Goal: Task Accomplishment & Management: Complete application form

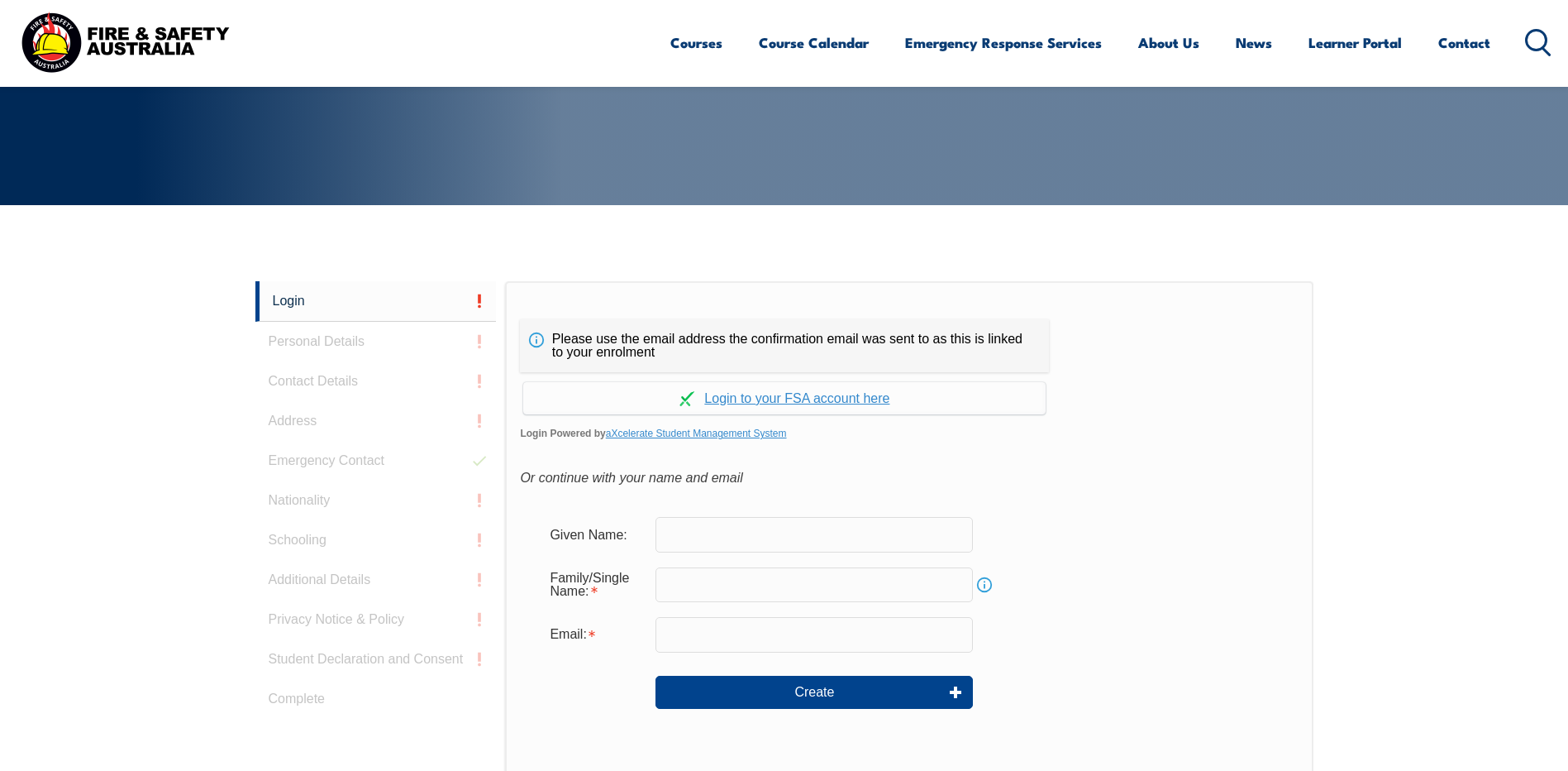
scroll to position [441, 0]
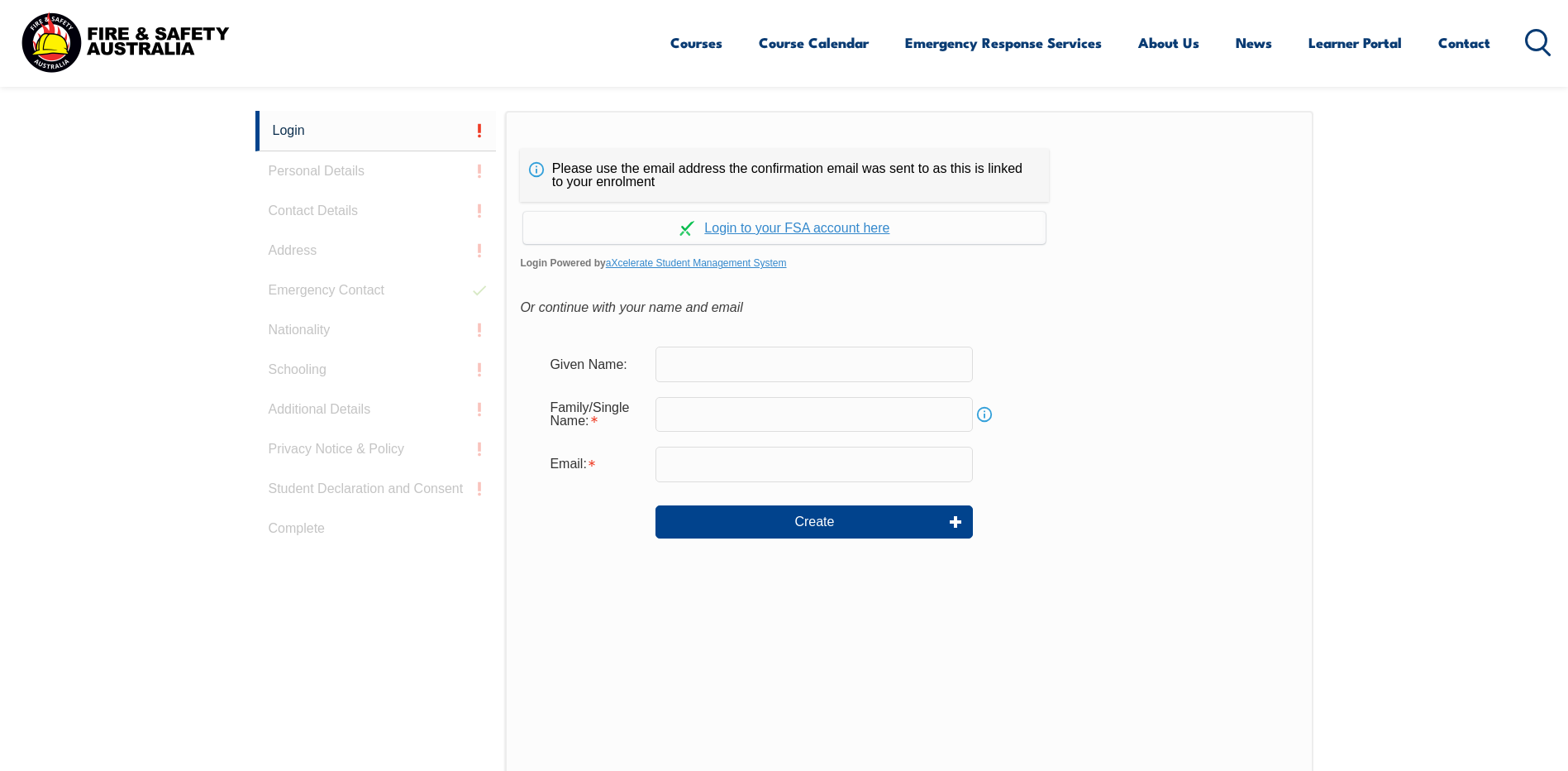
scroll to position [441, 0]
click at [858, 228] on link "Continue with aXcelerate" at bounding box center [784, 227] width 522 height 33
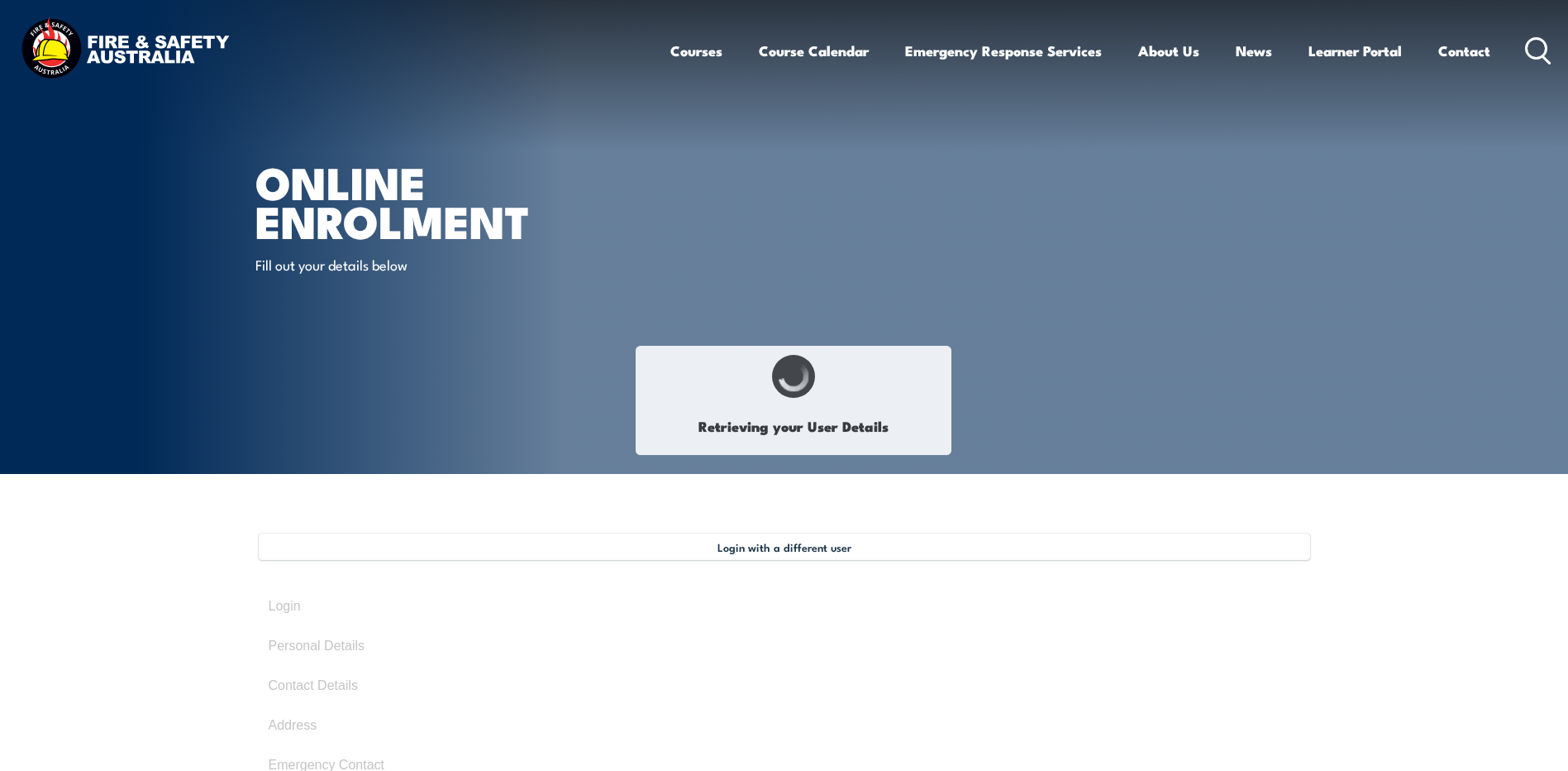
select select "Mr"
type input "Dean"
type input "Catchlove"
type input "May 6, 1962"
type input "C6B4G8LXYM"
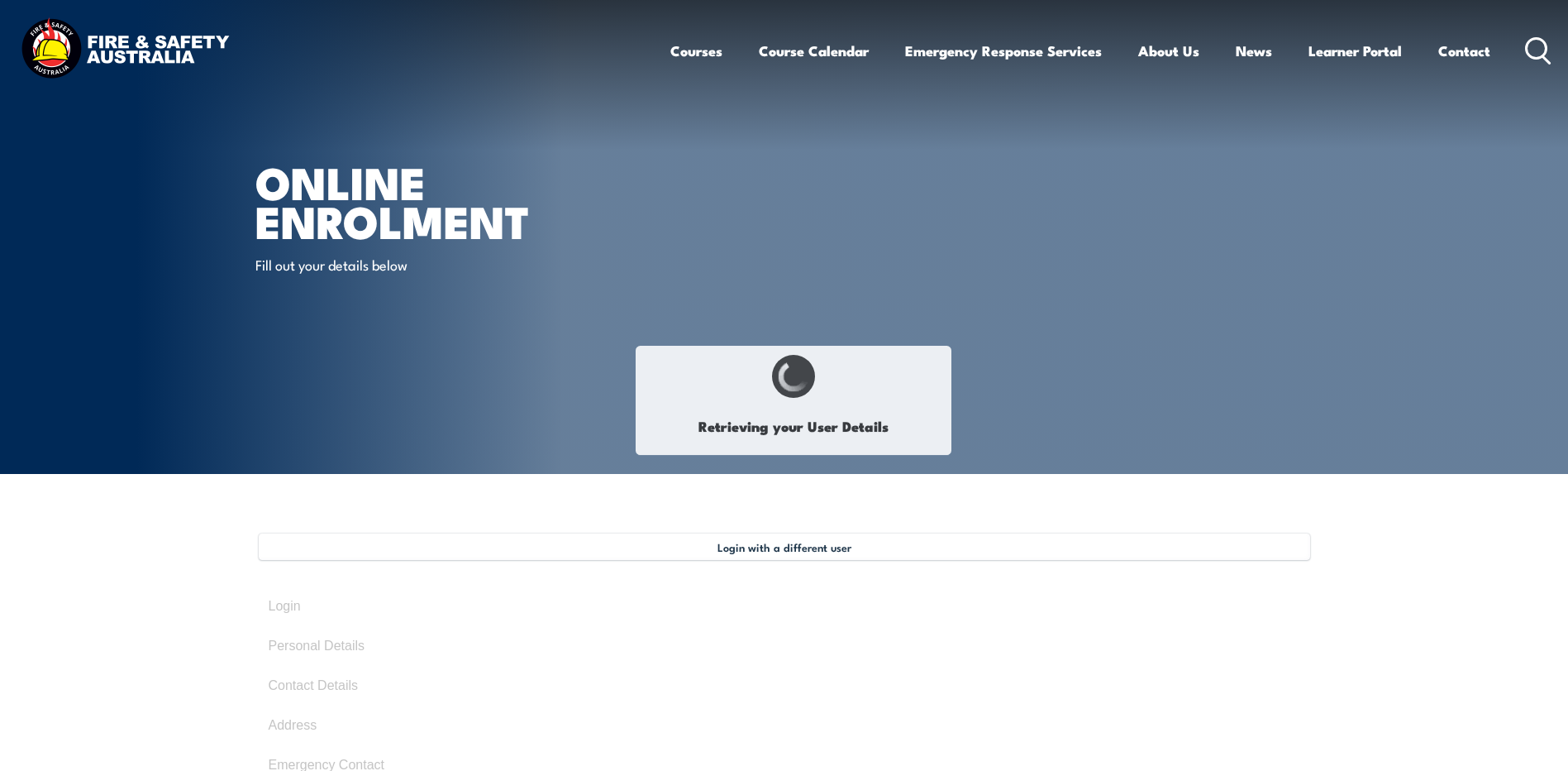
select select "M"
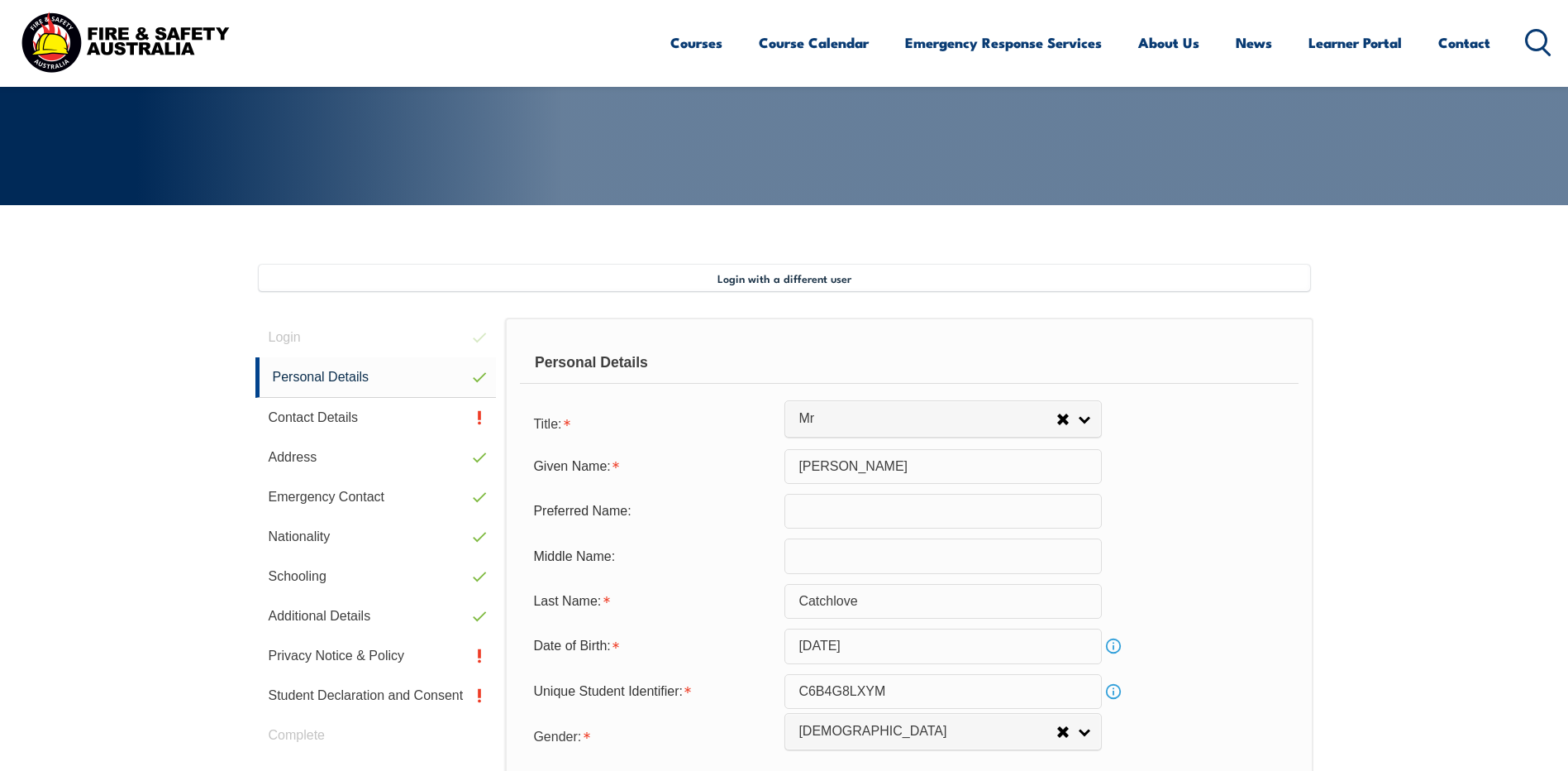
scroll to position [451, 0]
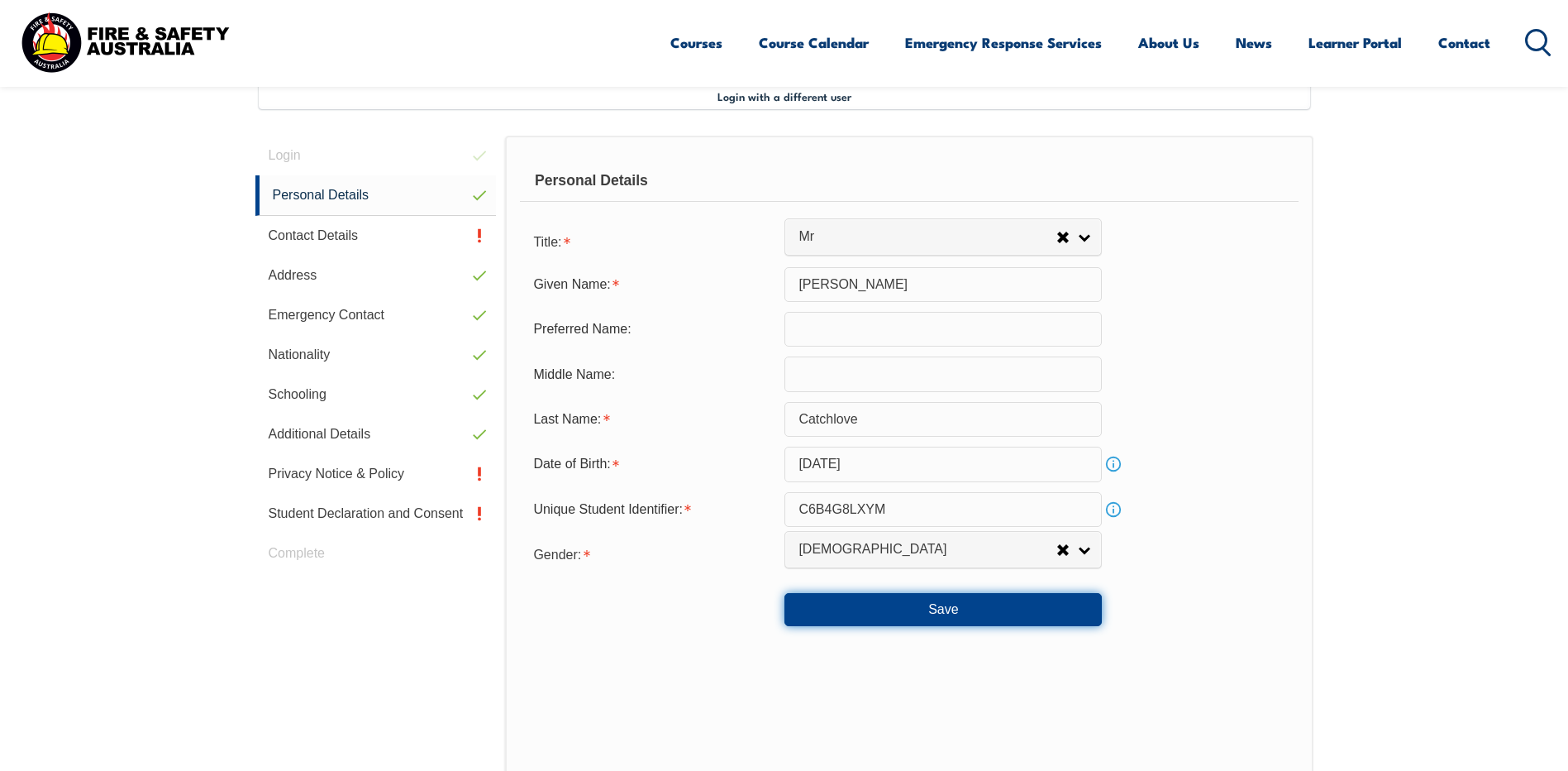
click at [934, 606] on button "Save" at bounding box center [943, 609] width 317 height 33
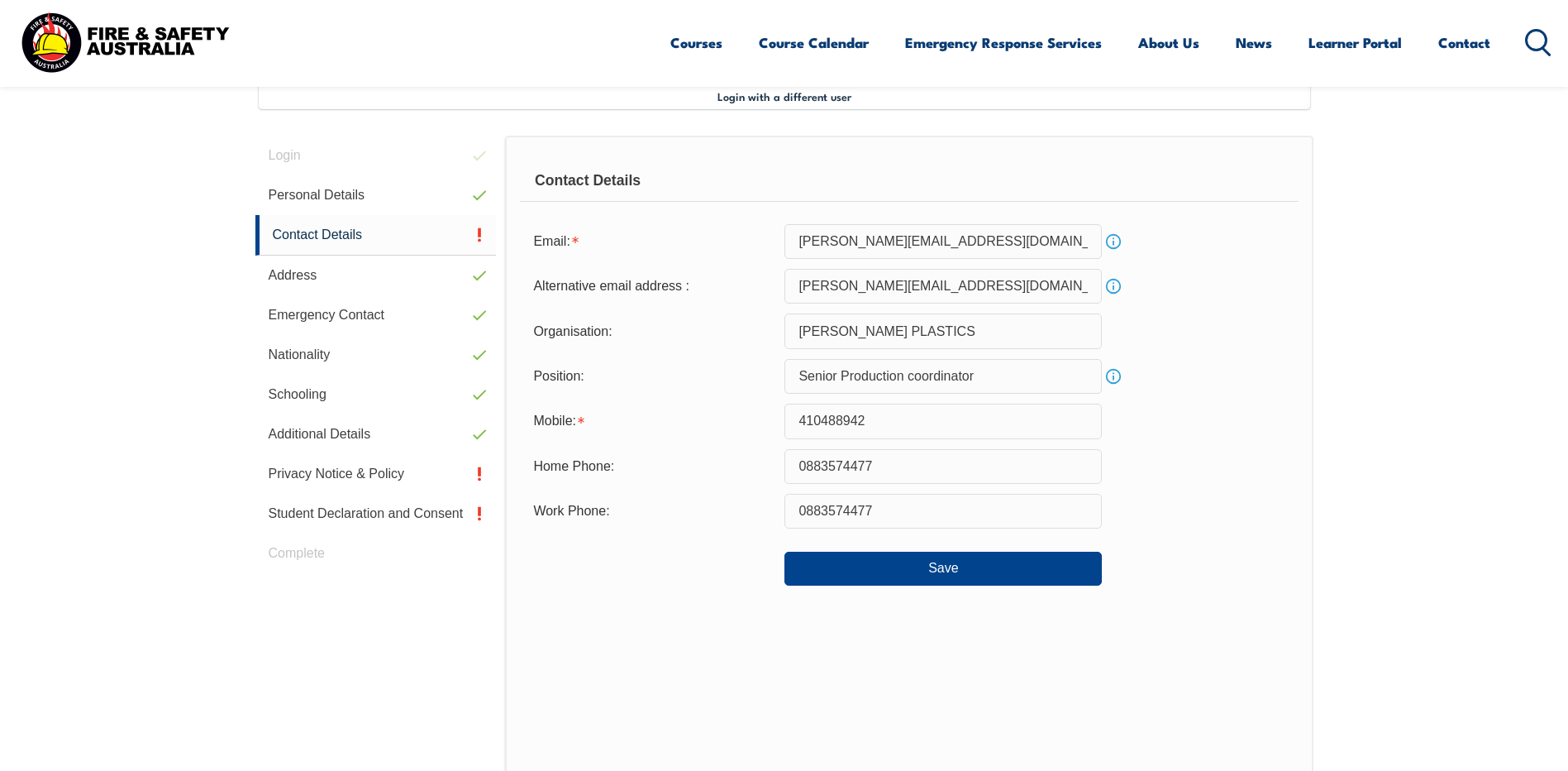
click at [903, 465] on input "0883574477" at bounding box center [943, 466] width 317 height 34
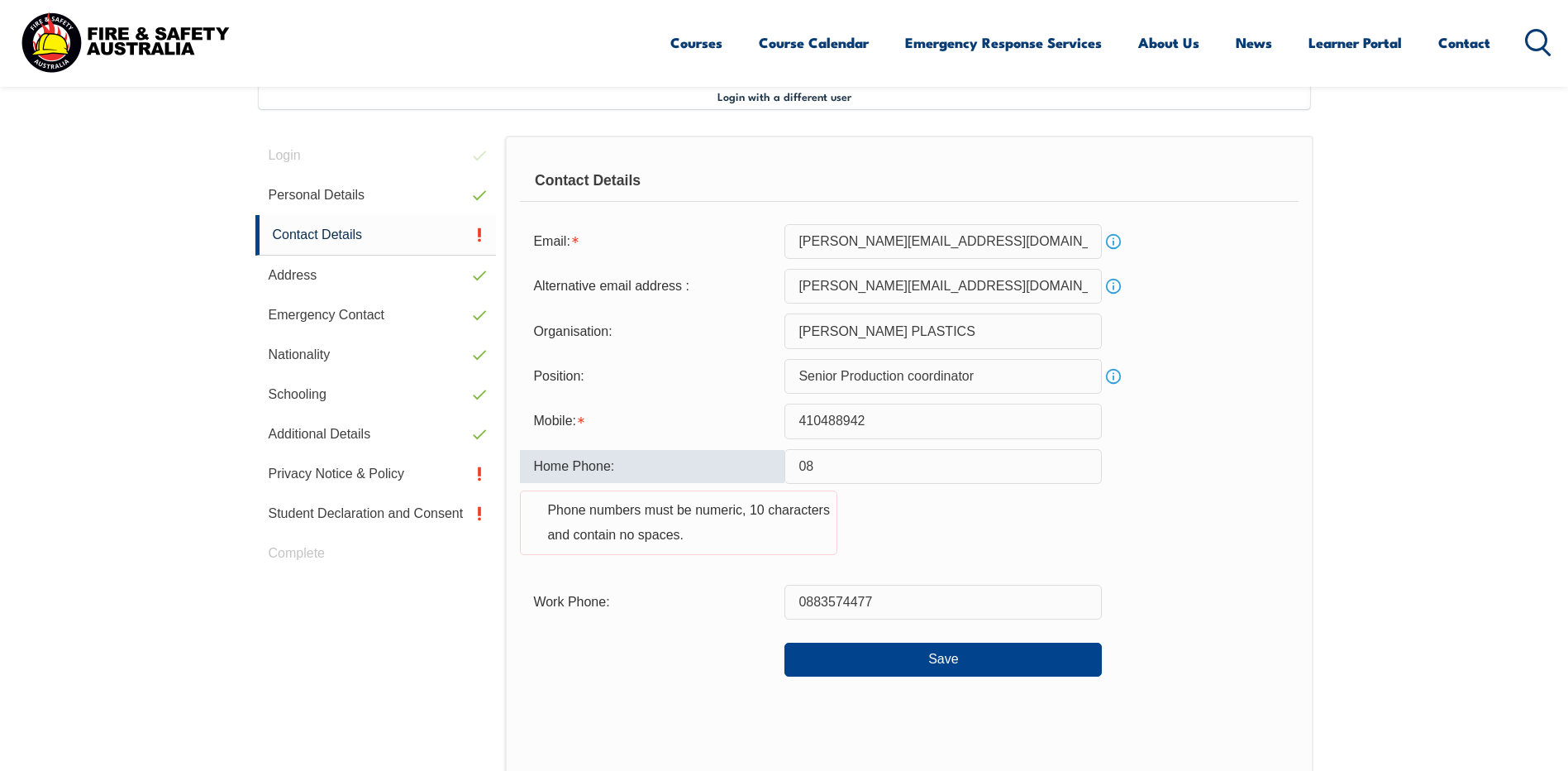
type input "0"
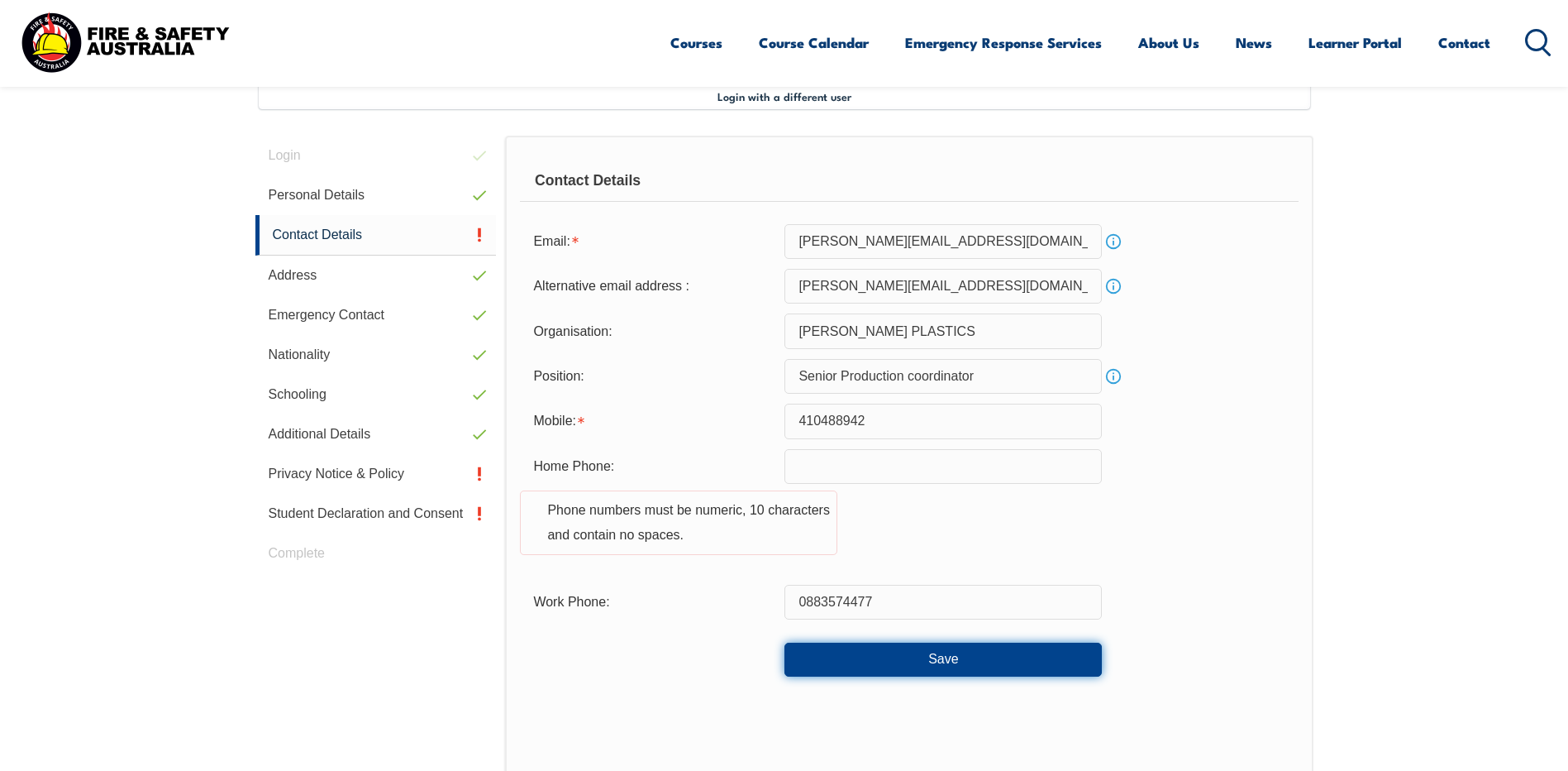
click at [940, 657] on button "Save" at bounding box center [943, 659] width 317 height 33
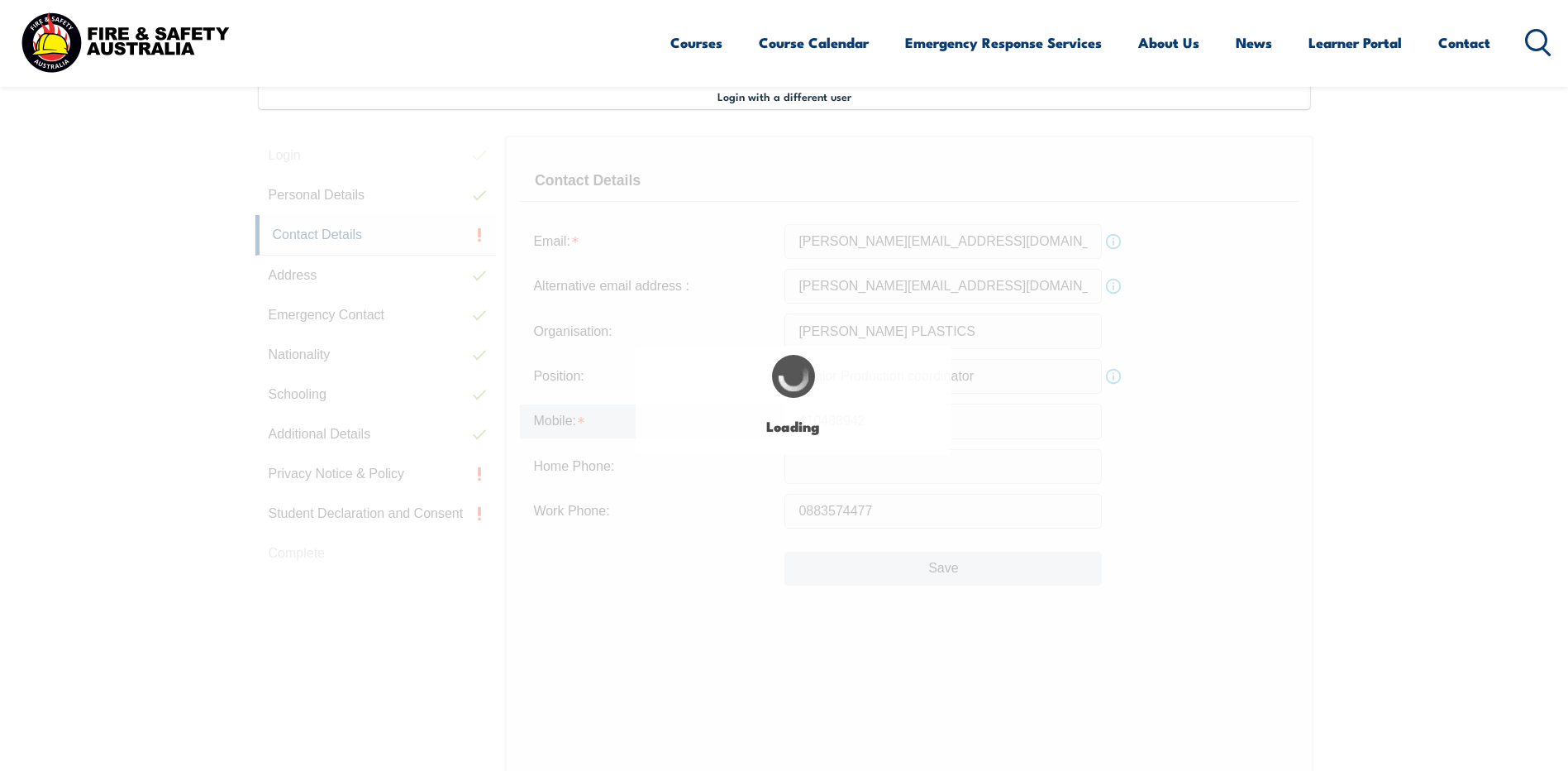
type input "0883574477"
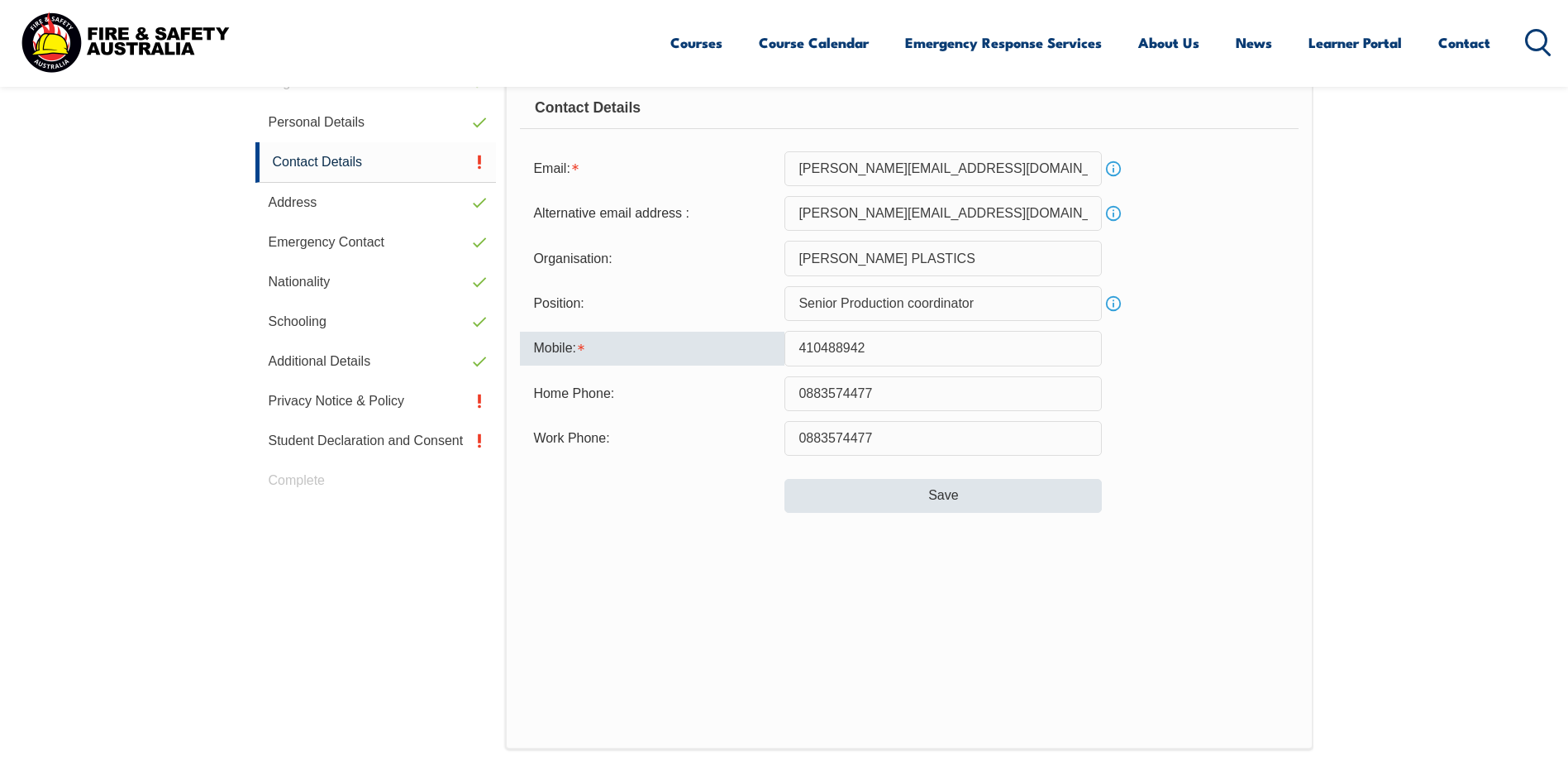
scroll to position [441, 0]
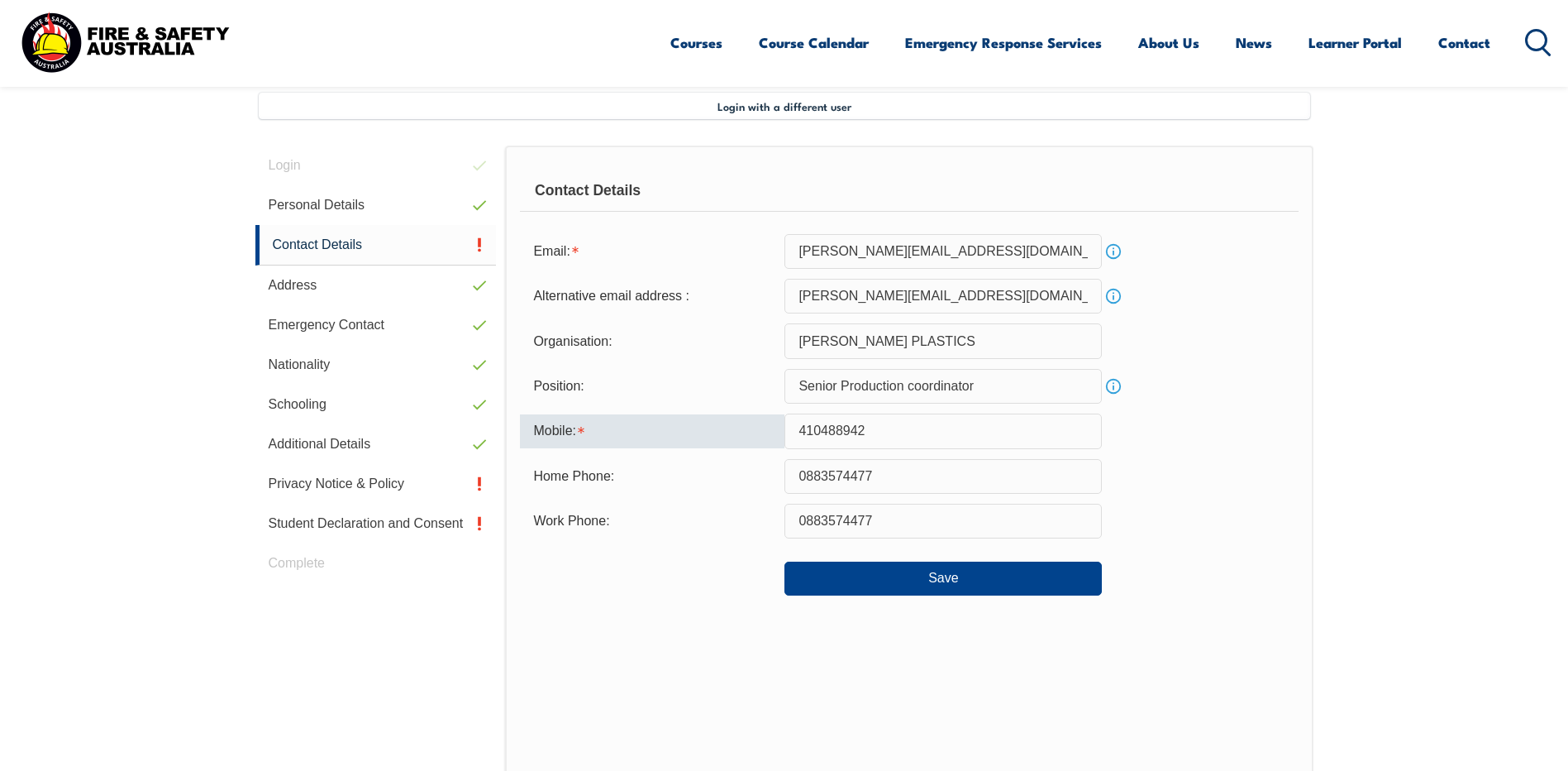
click at [796, 430] on input "410488942" at bounding box center [943, 430] width 317 height 34
type input "0410488942"
click at [935, 575] on button "Save" at bounding box center [943, 578] width 317 height 33
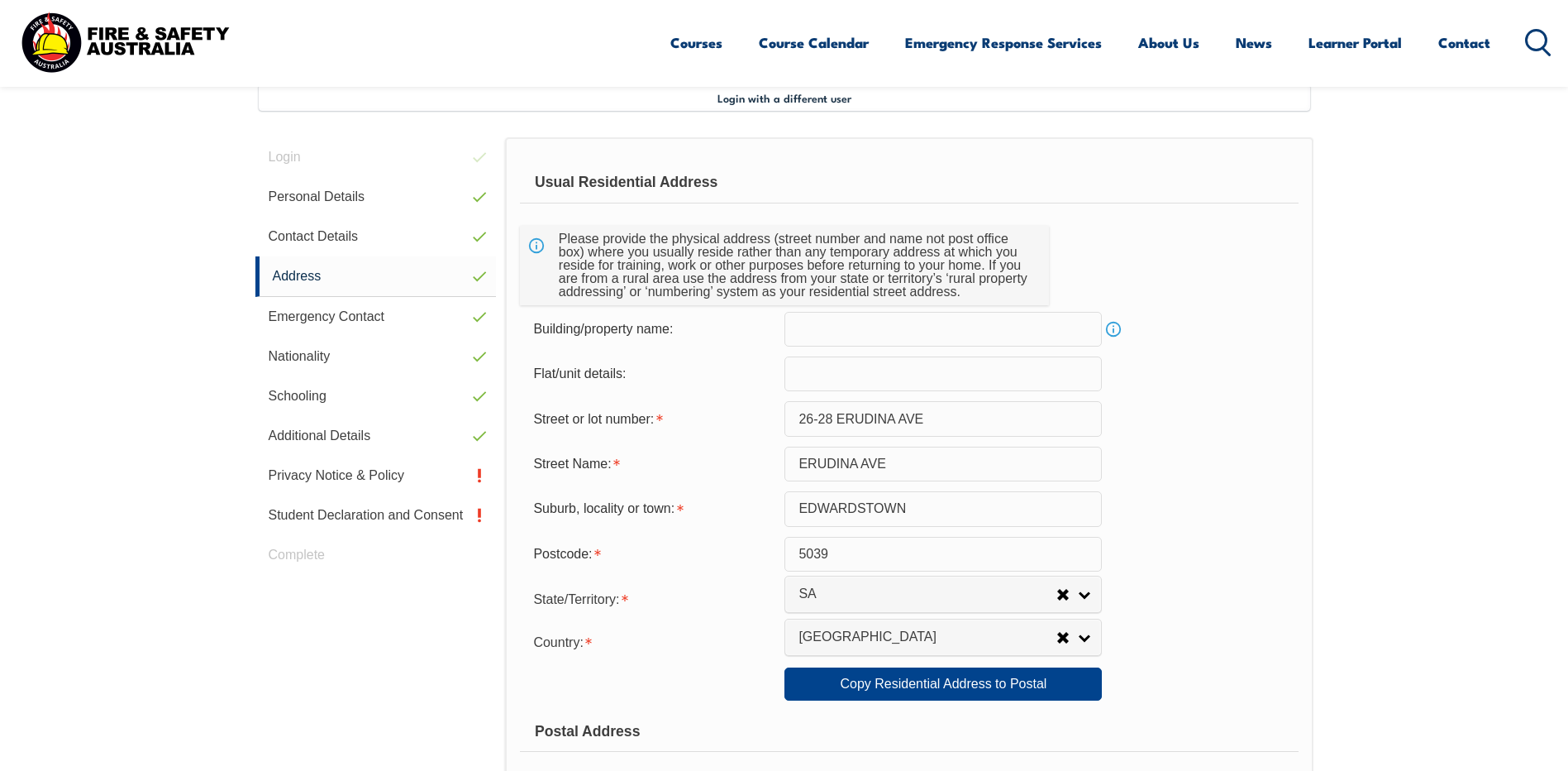
scroll to position [451, 0]
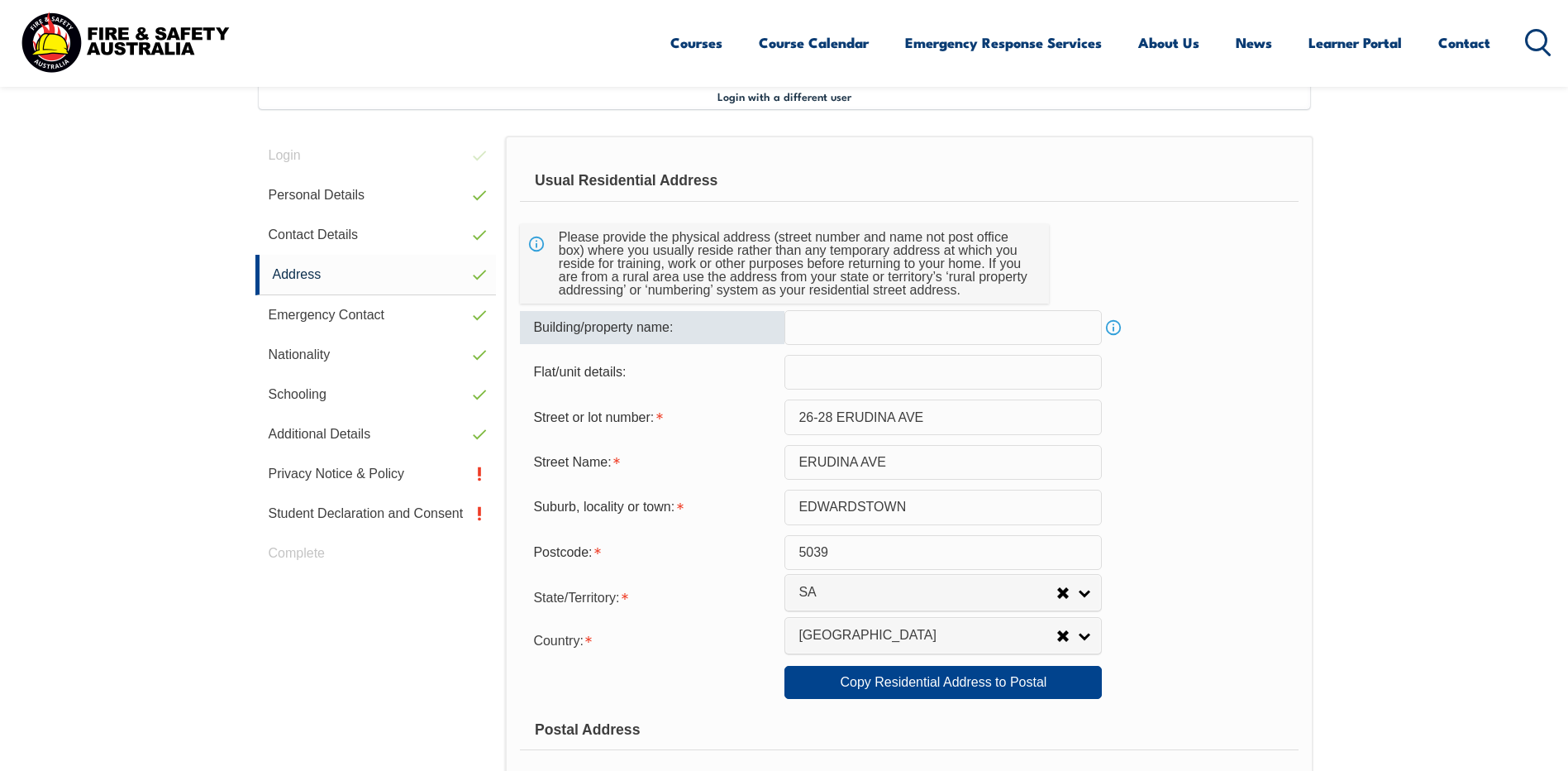
click at [833, 319] on input "text" at bounding box center [943, 327] width 317 height 34
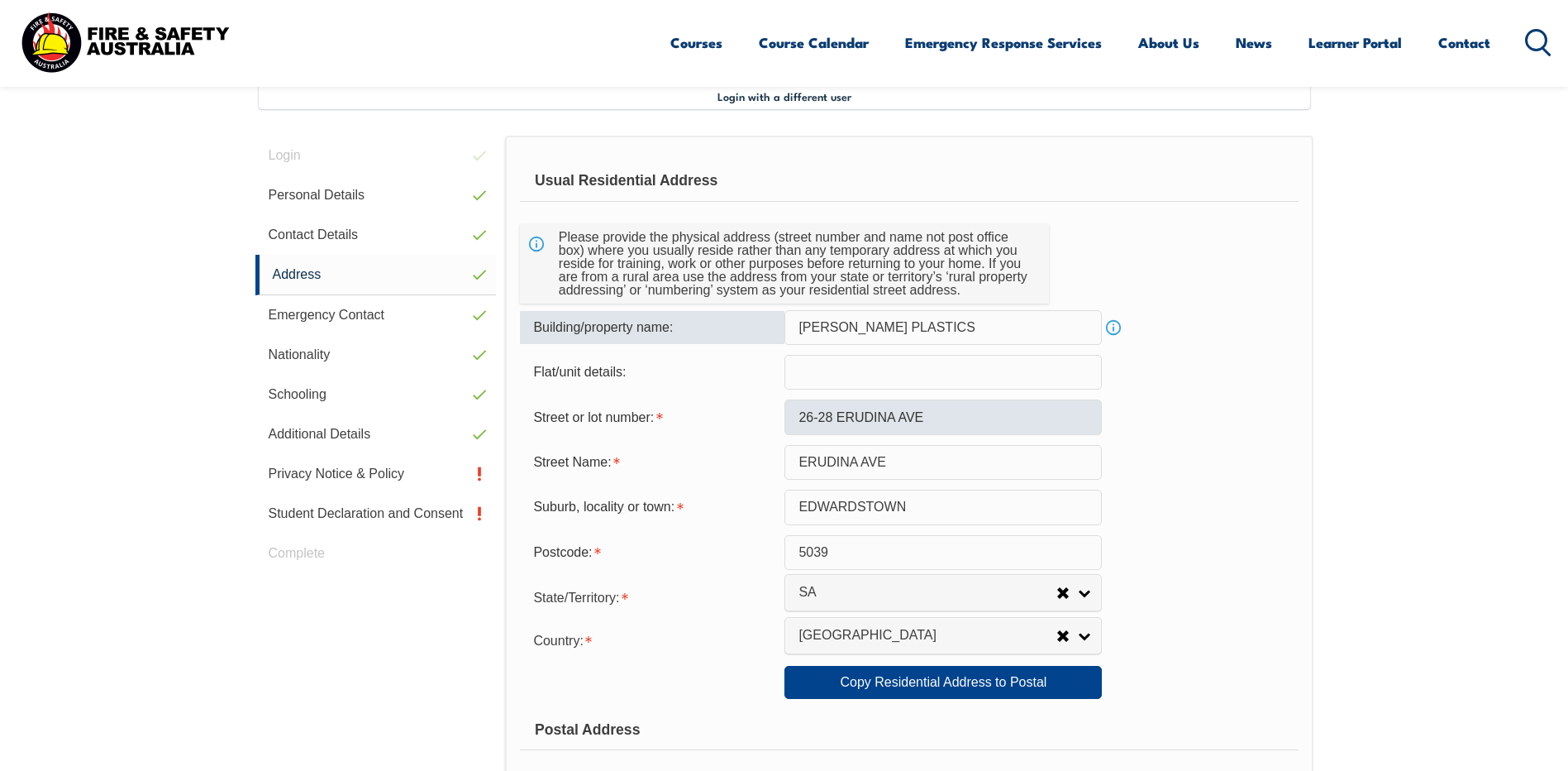
type input "GARON PLASTICS"
click at [934, 416] on input "26-28 ERUDINA AVE" at bounding box center [943, 416] width 317 height 34
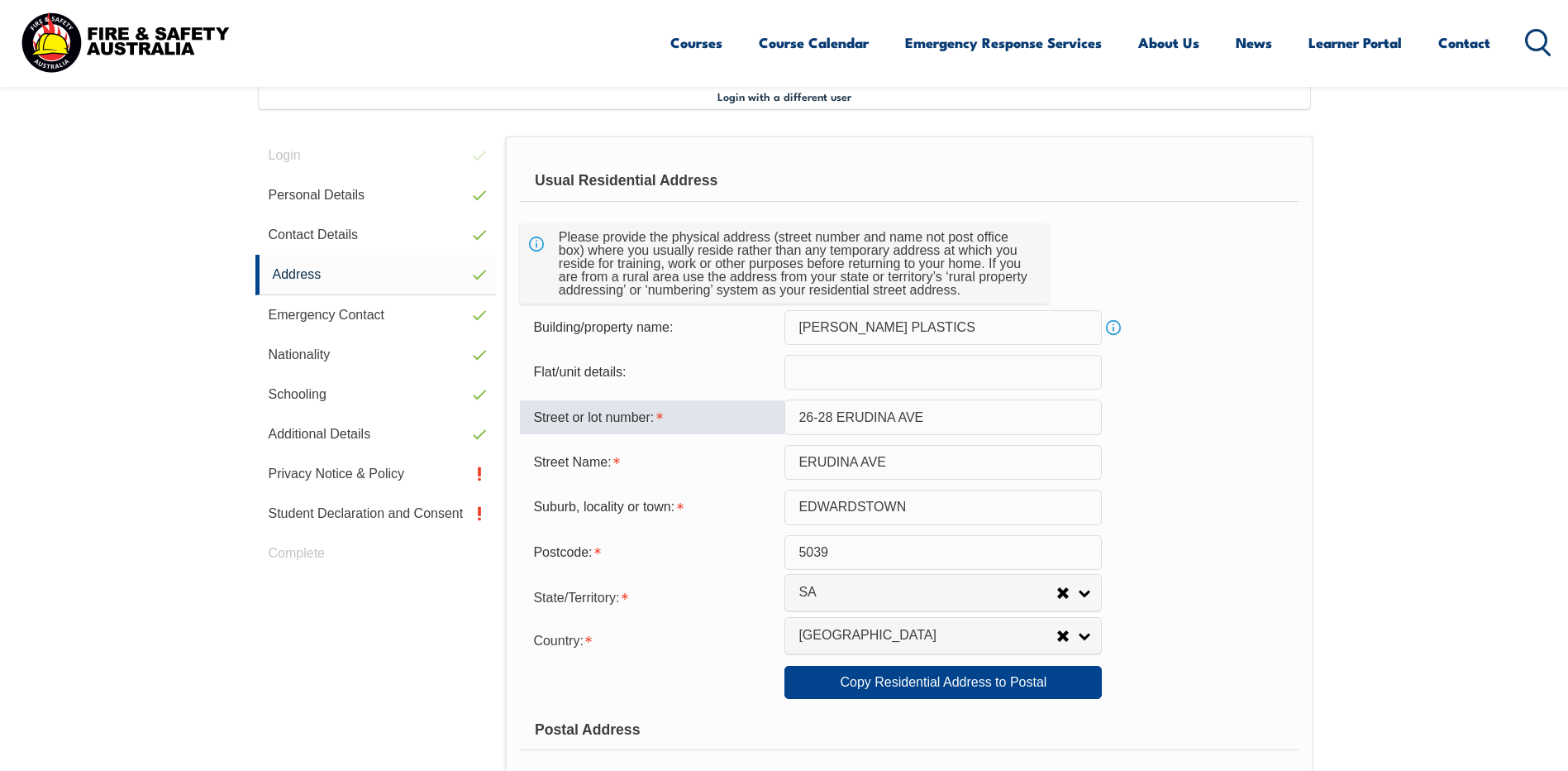
click at [1230, 486] on form "Usual Residential Address Please provide the physical address (street number an…" at bounding box center [908, 690] width 777 height 1059
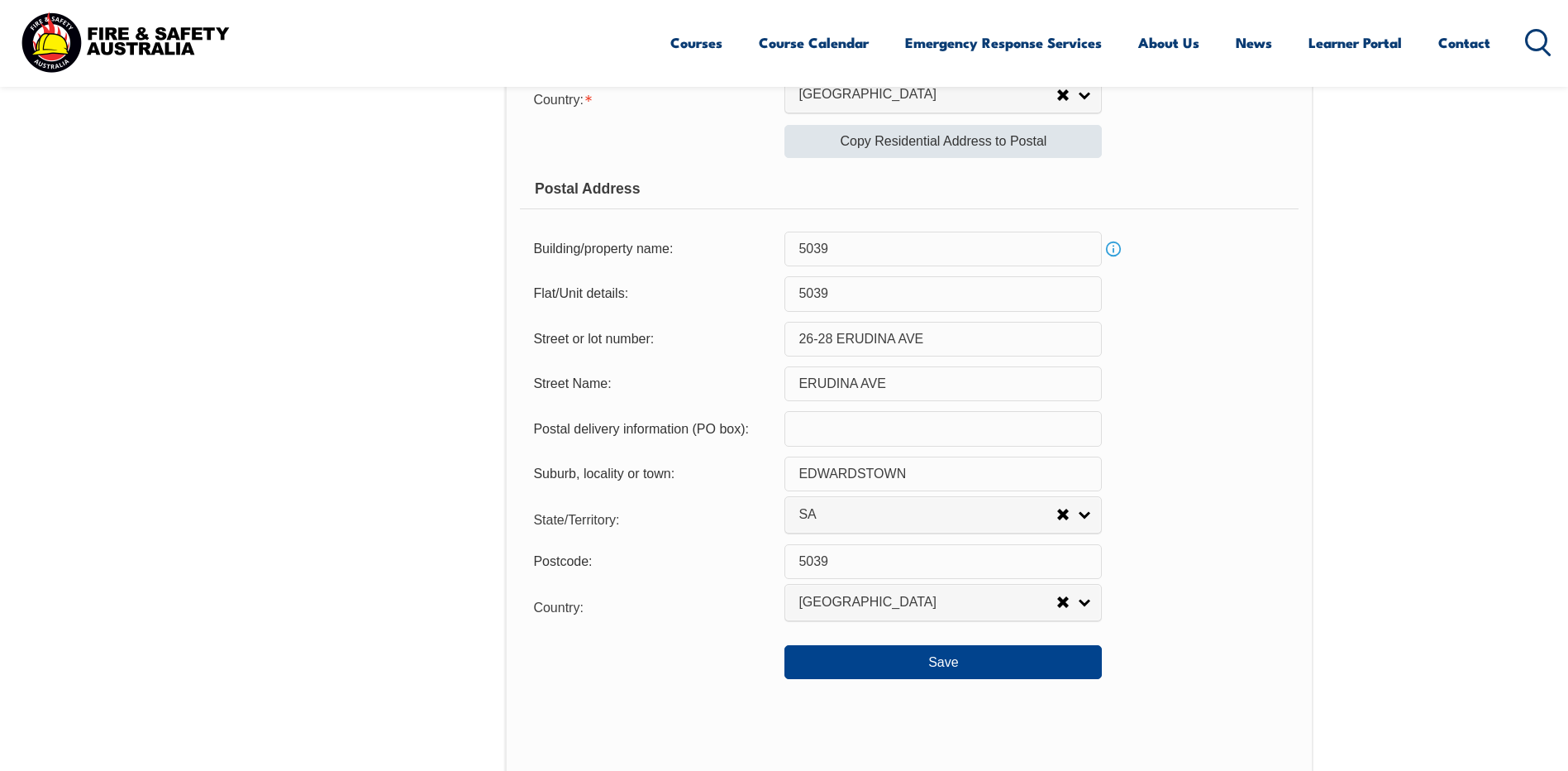
scroll to position [1029, 0]
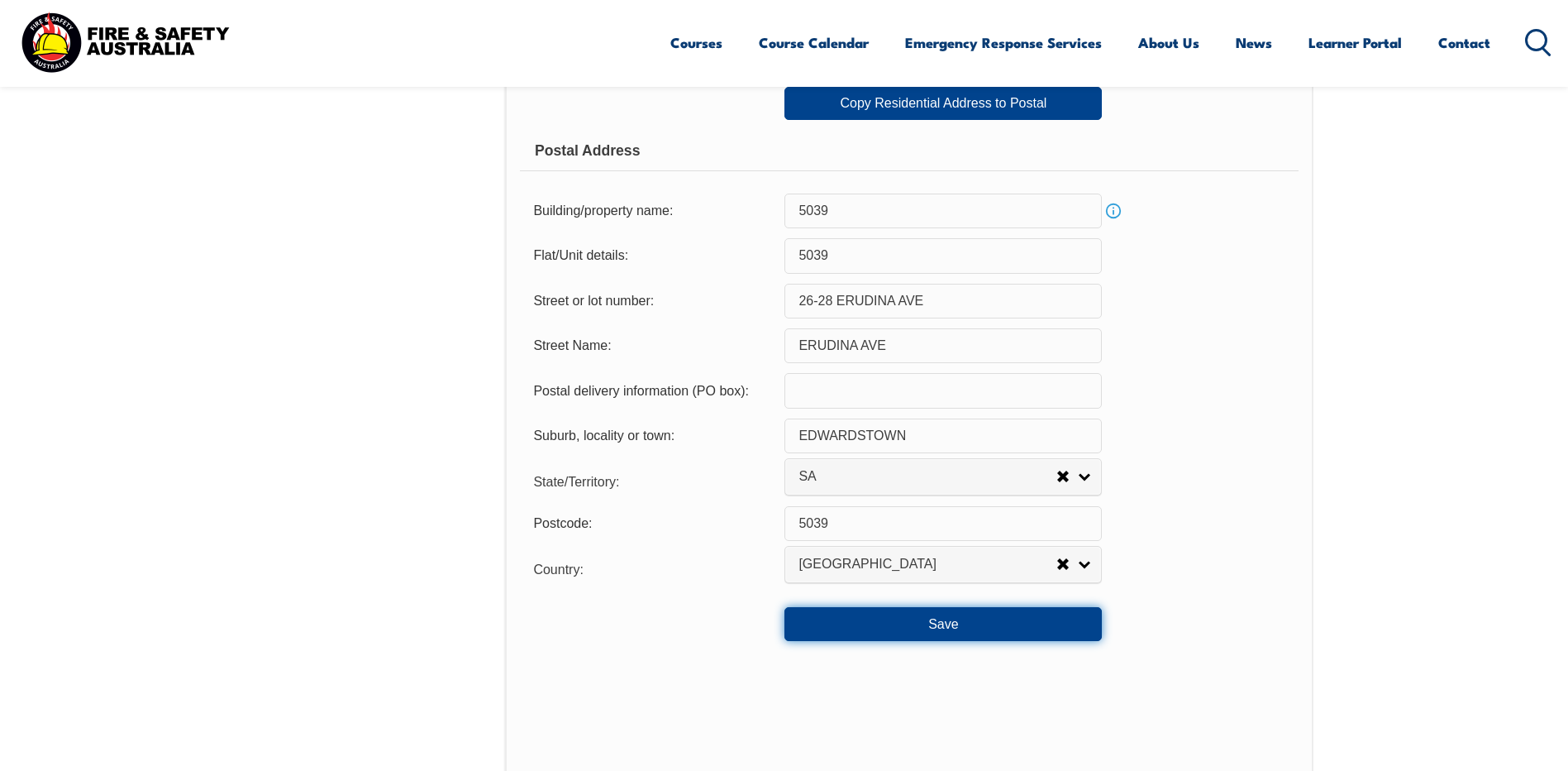
click at [941, 619] on button "Save" at bounding box center [943, 623] width 317 height 33
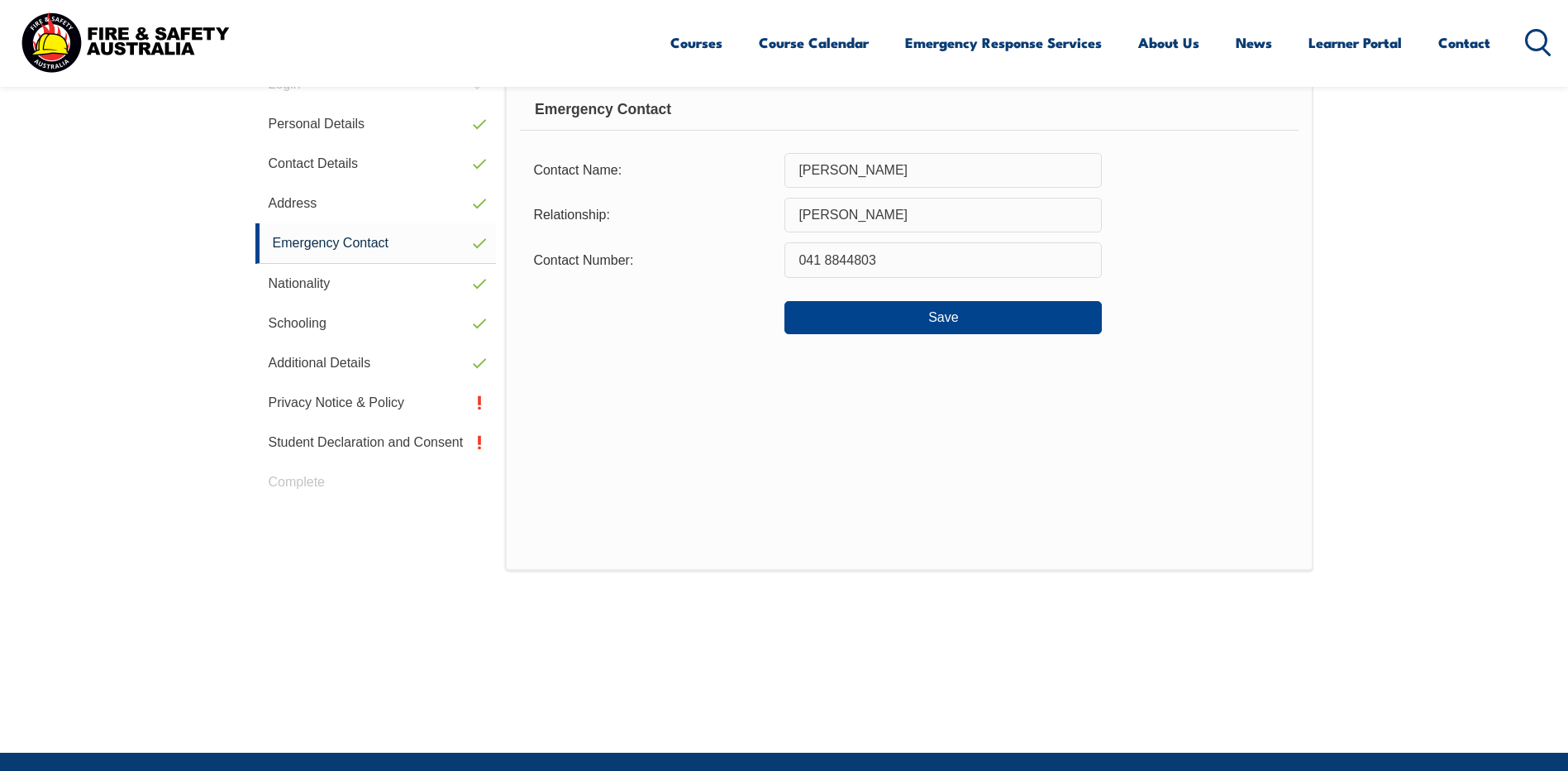
scroll to position [451, 0]
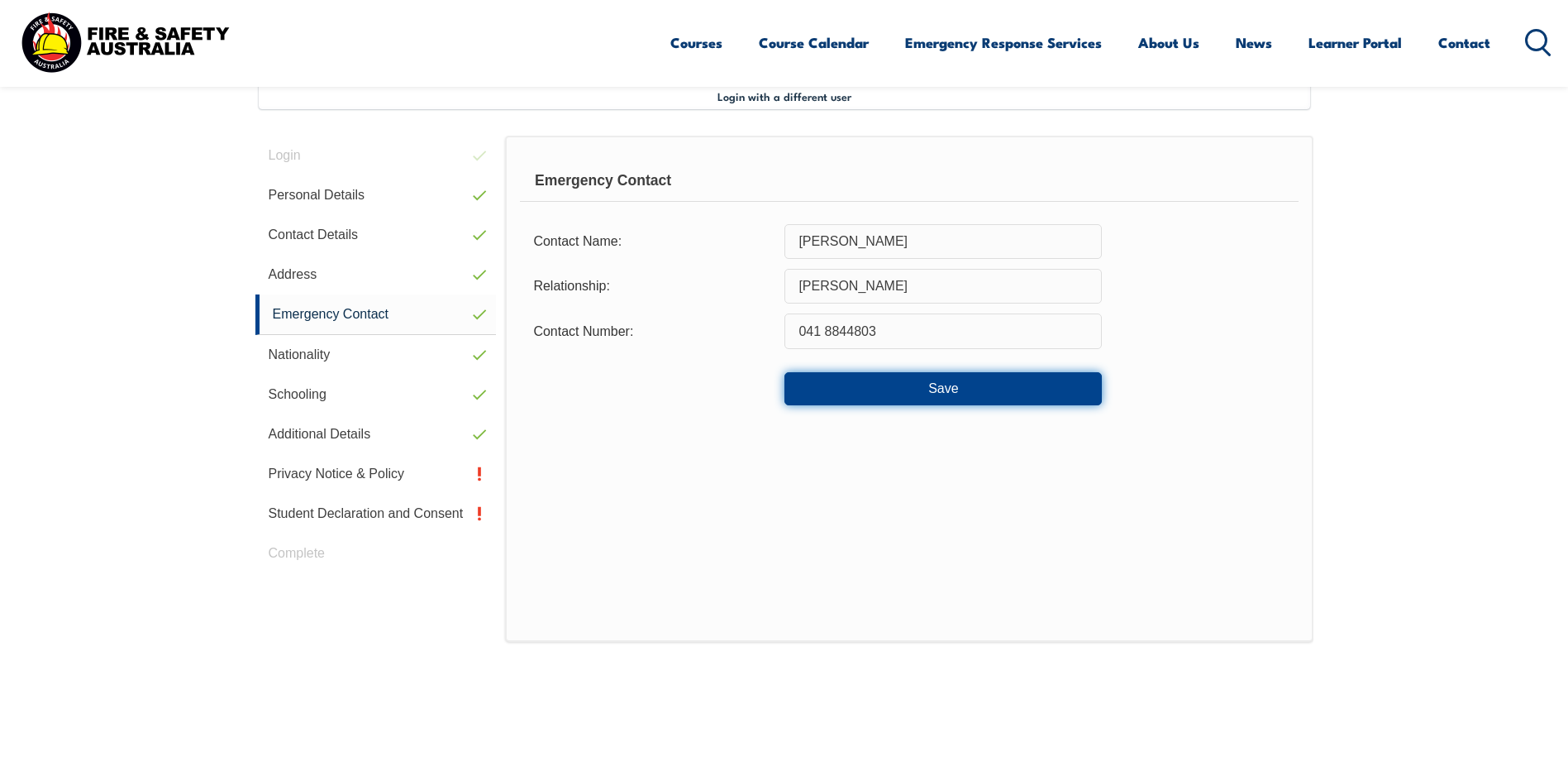
click at [947, 395] on button "Save" at bounding box center [943, 388] width 317 height 33
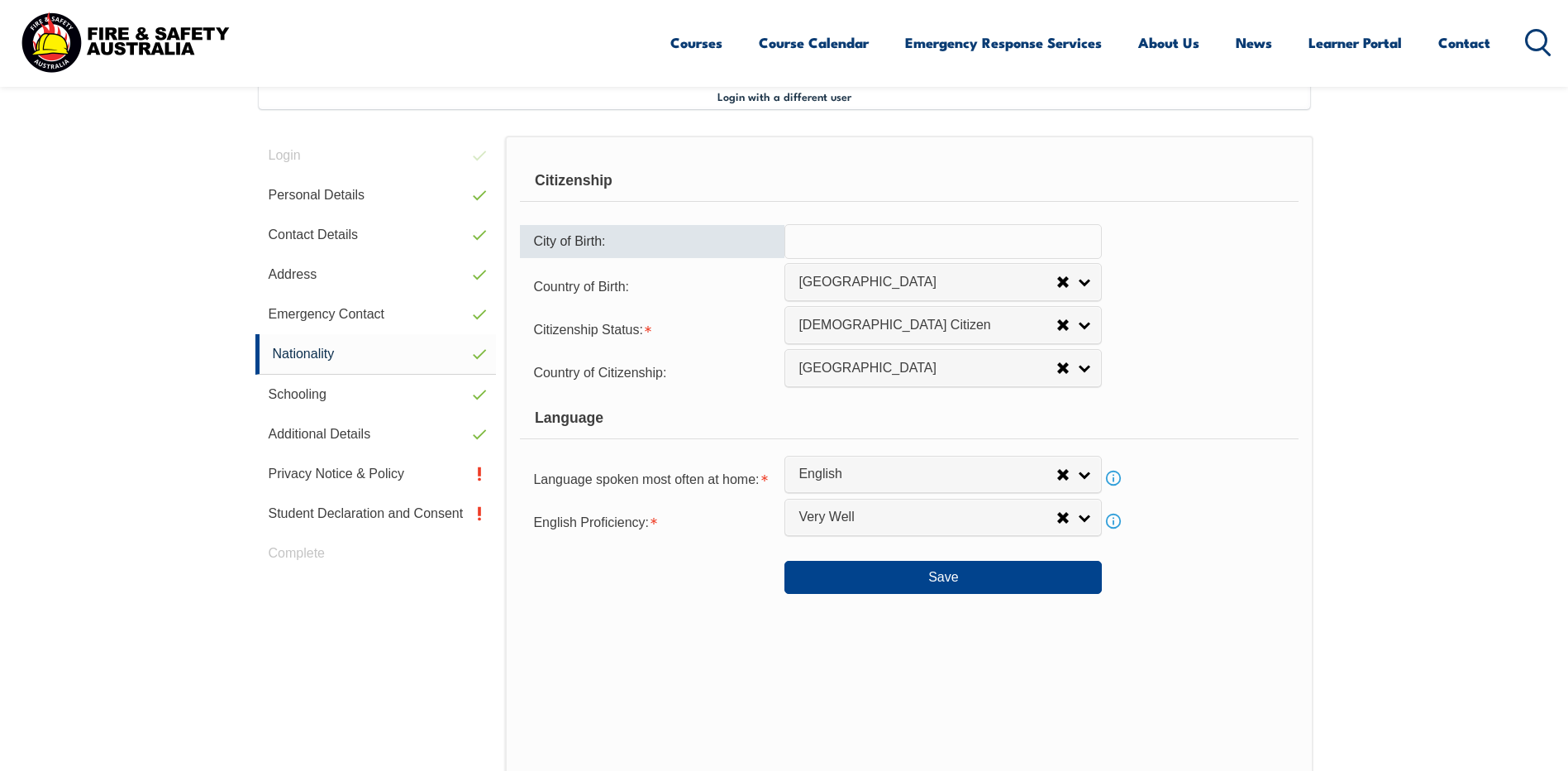
click at [969, 241] on input "text" at bounding box center [943, 241] width 317 height 34
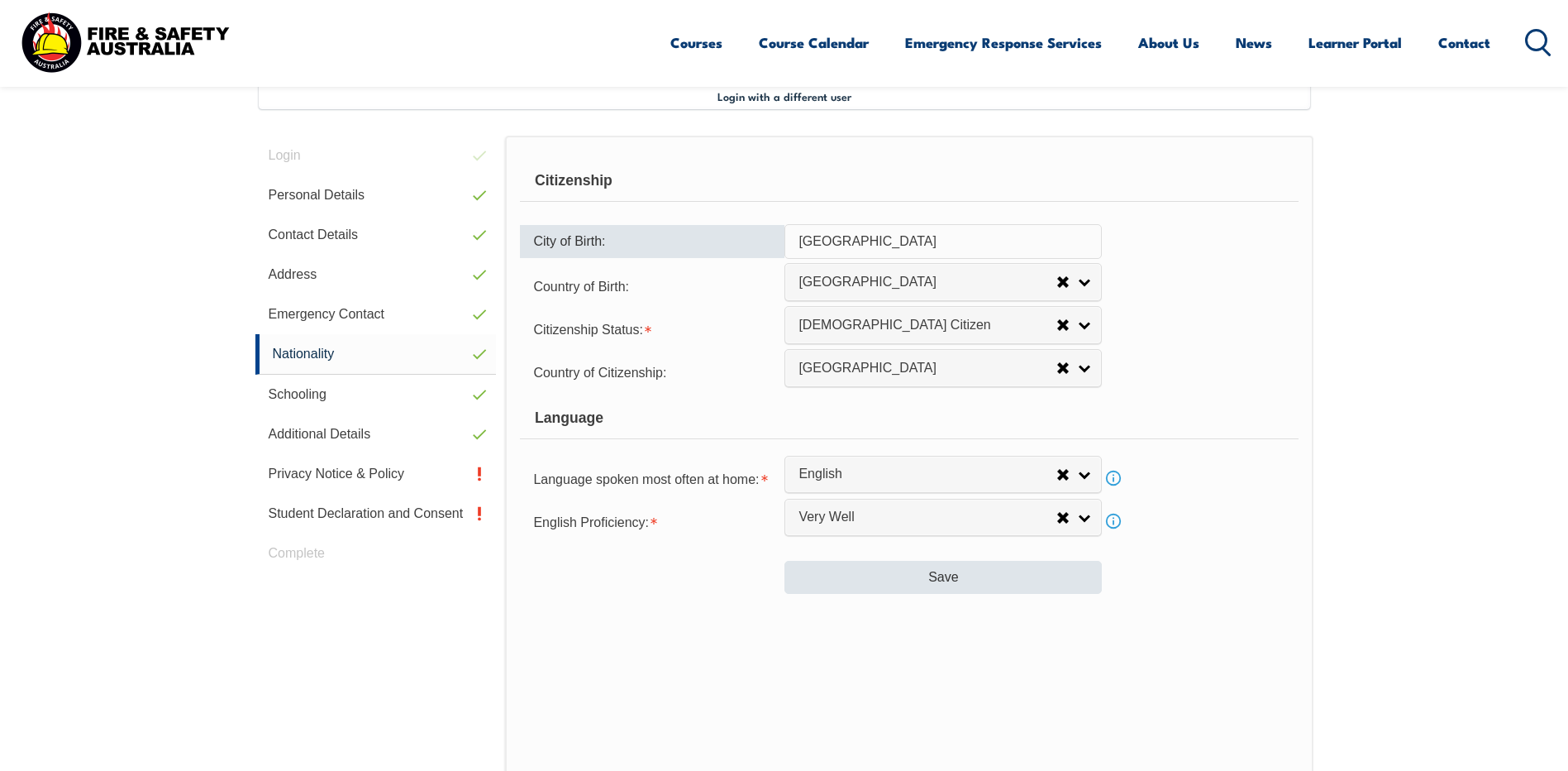
type input "ADELAIDE"
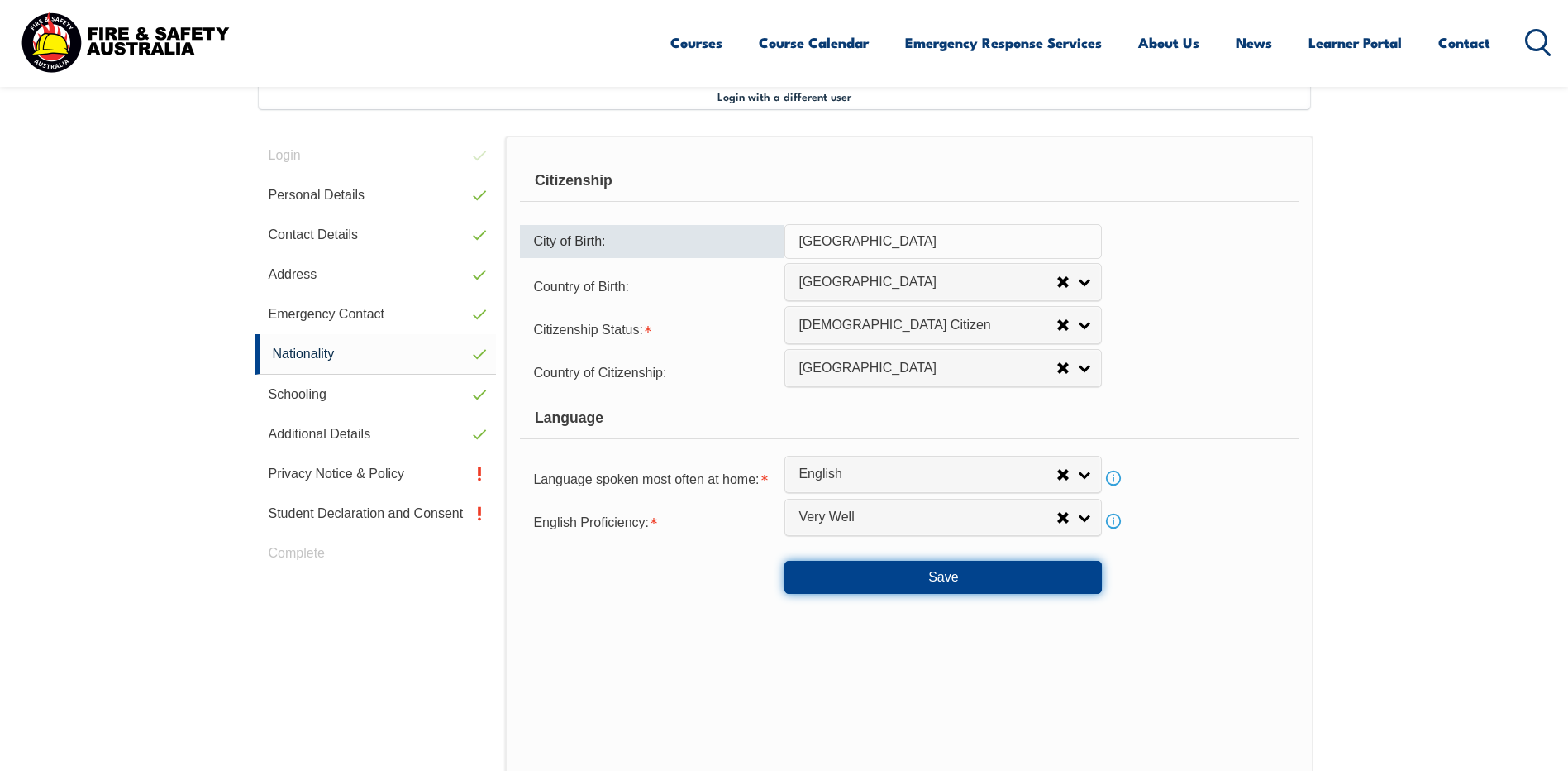
click at [928, 574] on button "Save" at bounding box center [943, 577] width 317 height 33
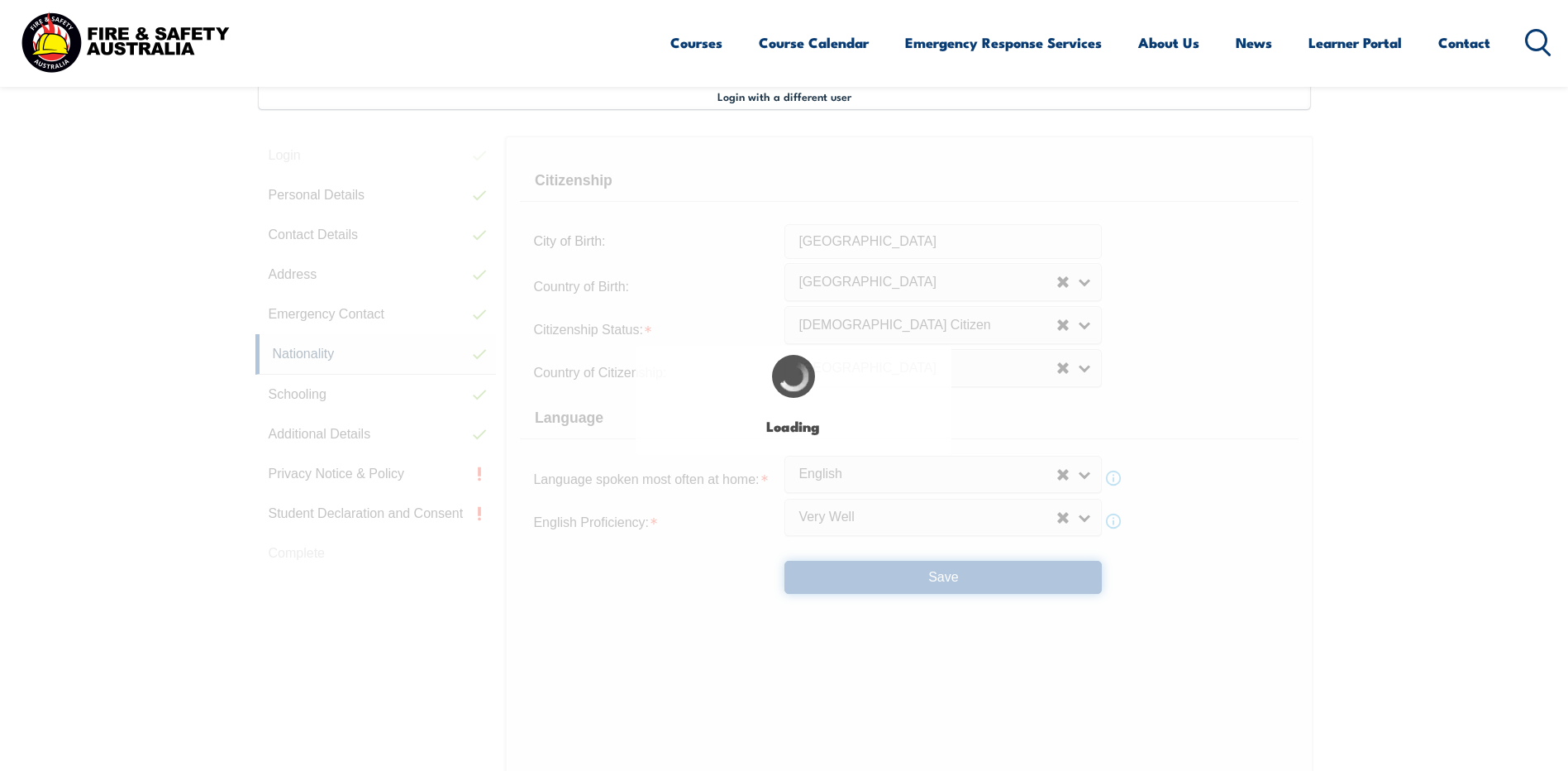
select select "false"
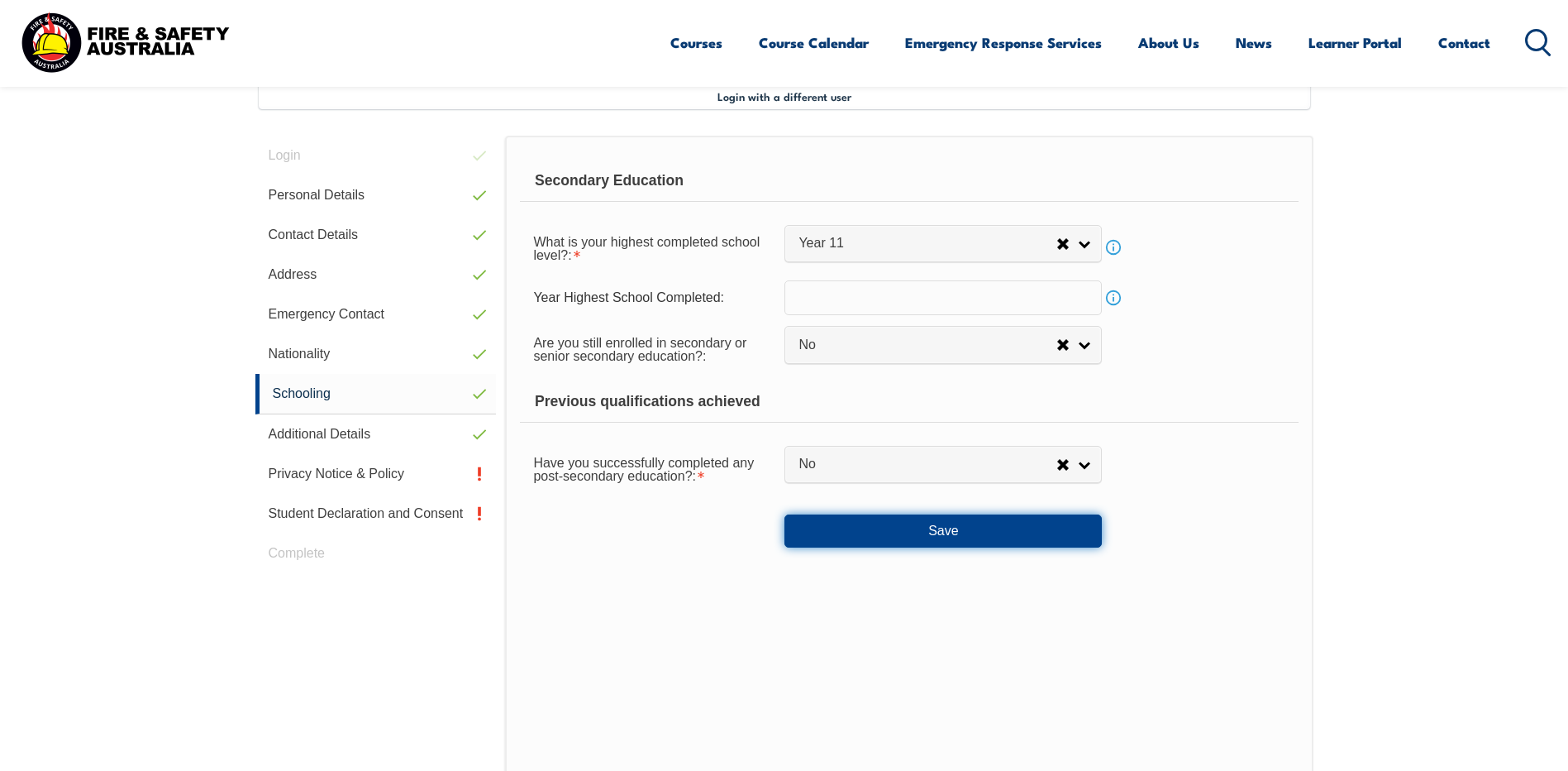
click at [942, 532] on button "Save" at bounding box center [943, 531] width 317 height 33
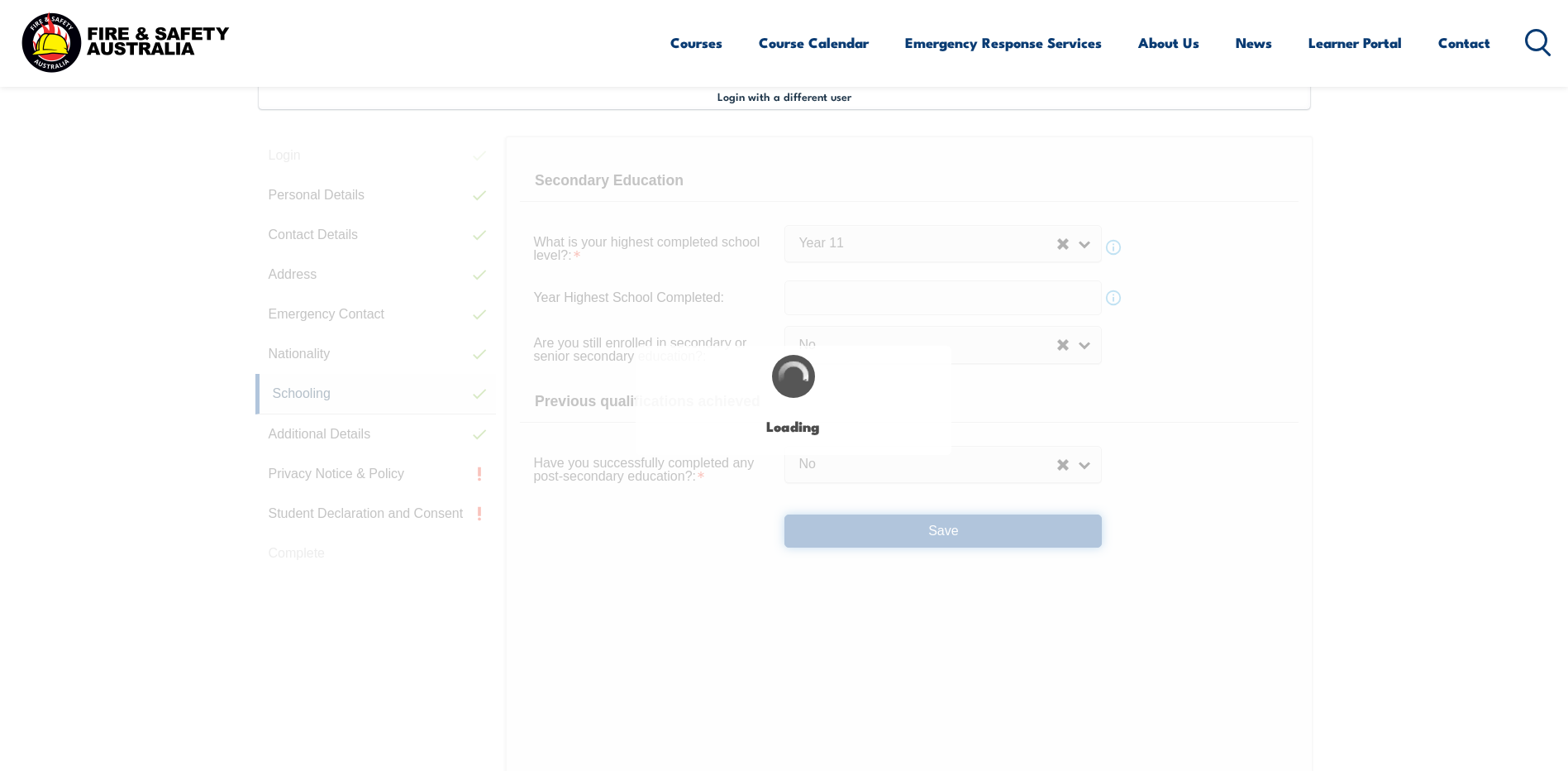
select select "false"
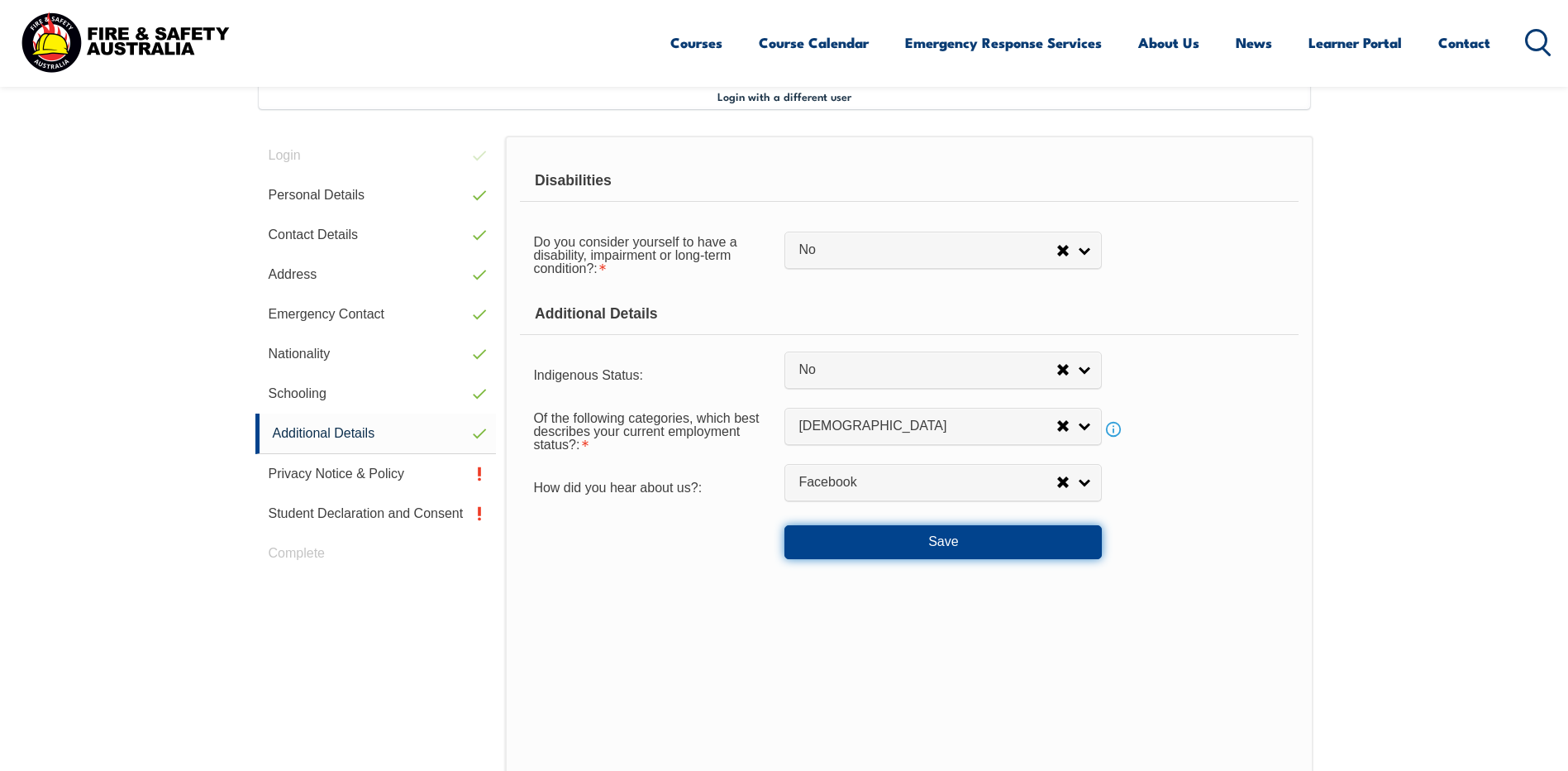
click at [940, 540] on button "Save" at bounding box center [943, 541] width 317 height 33
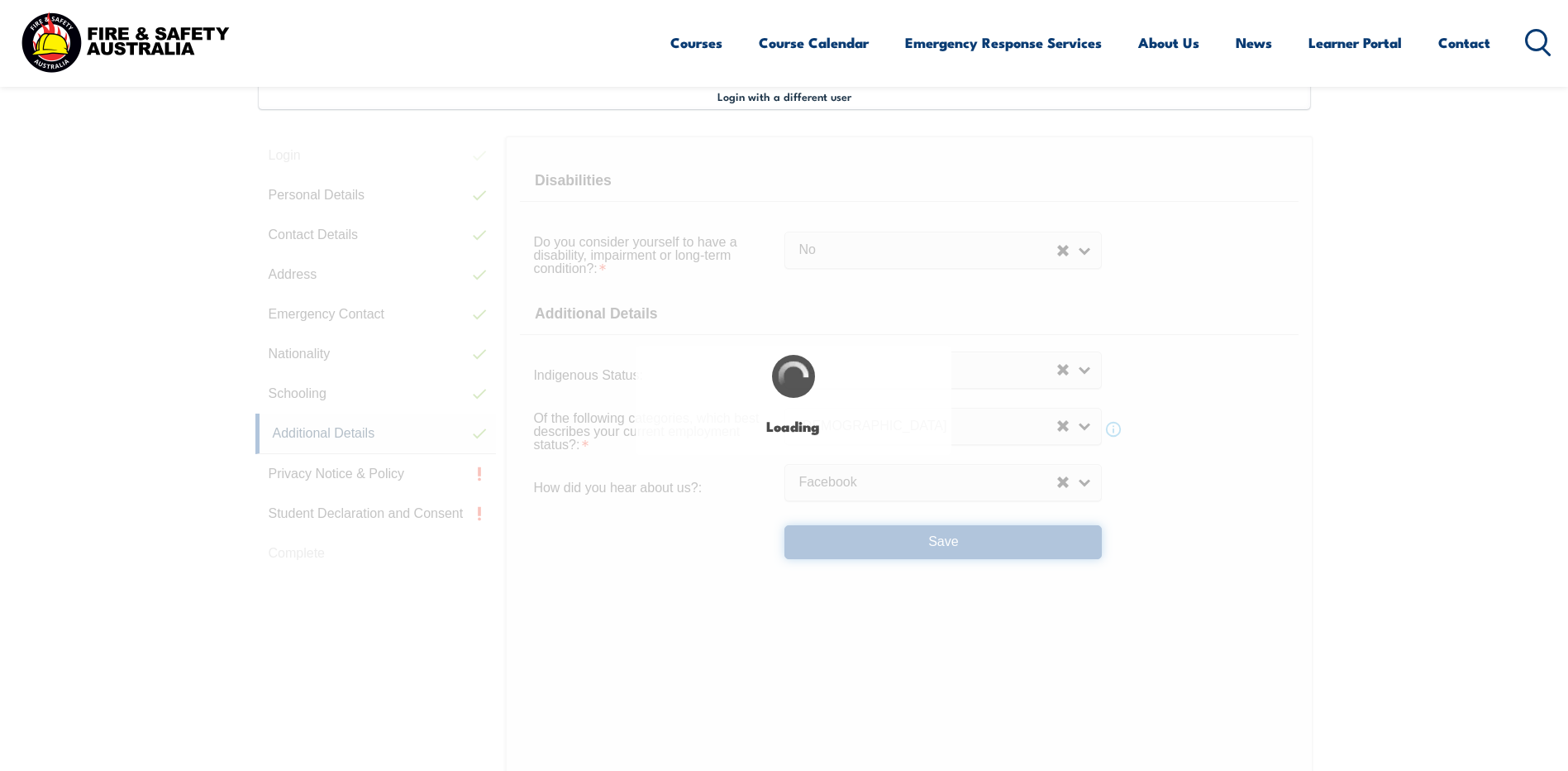
select select "false"
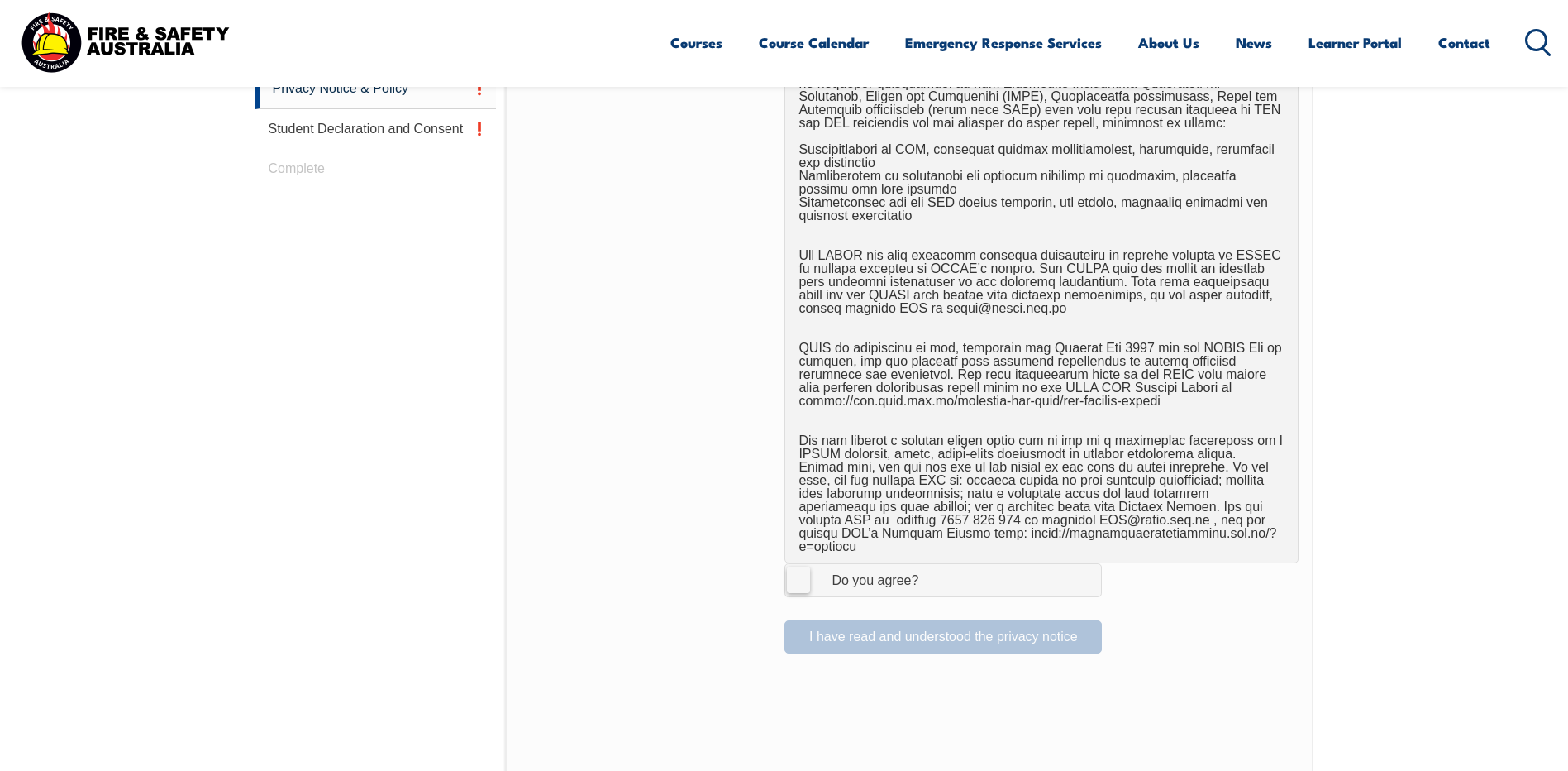
scroll to position [864, 0]
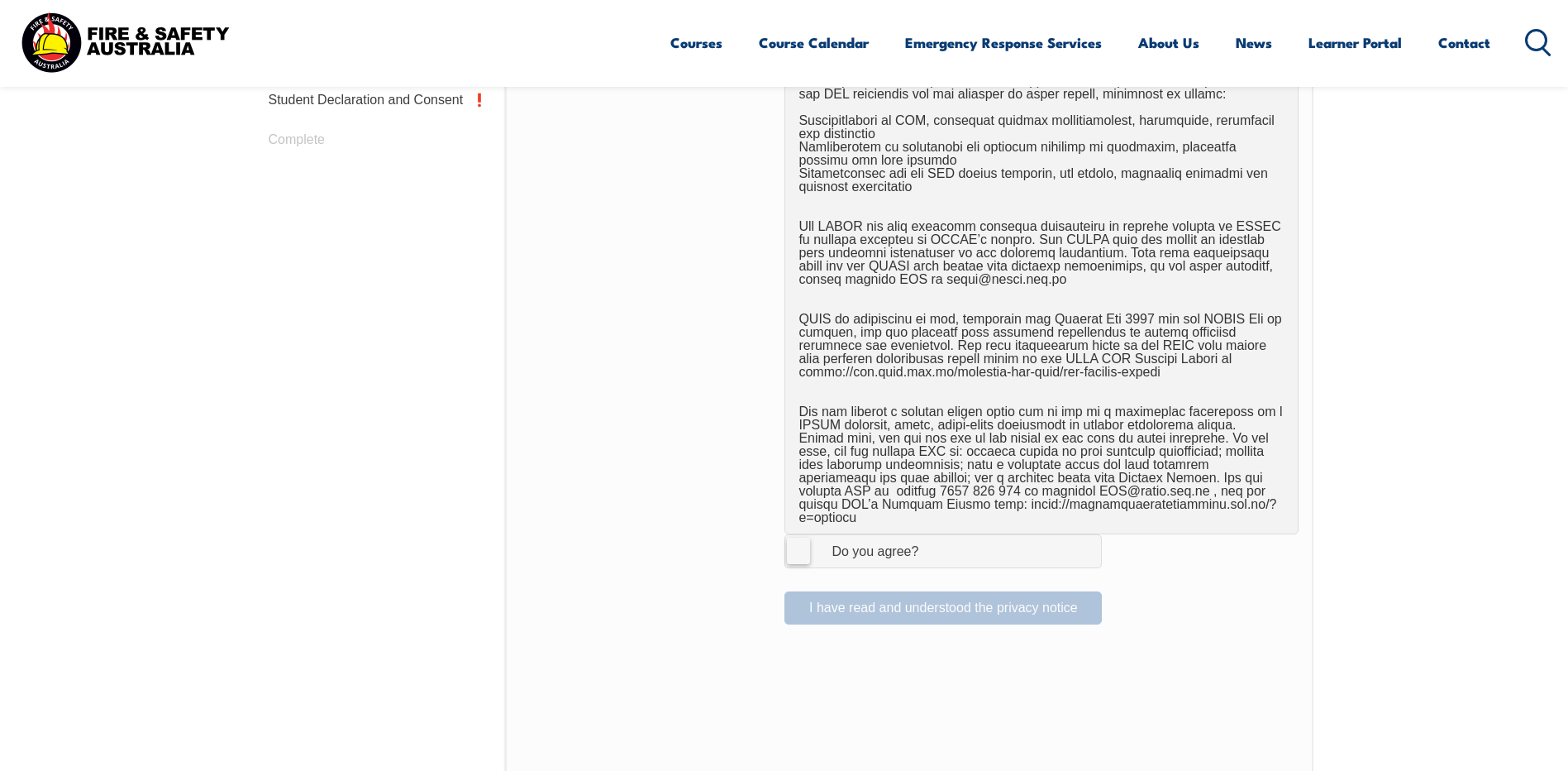
click at [789, 537] on label "I Agree Do you agree?" at bounding box center [943, 550] width 317 height 33
click at [931, 537] on input "I Agree Do you agree?" at bounding box center [945, 550] width 28 height 32
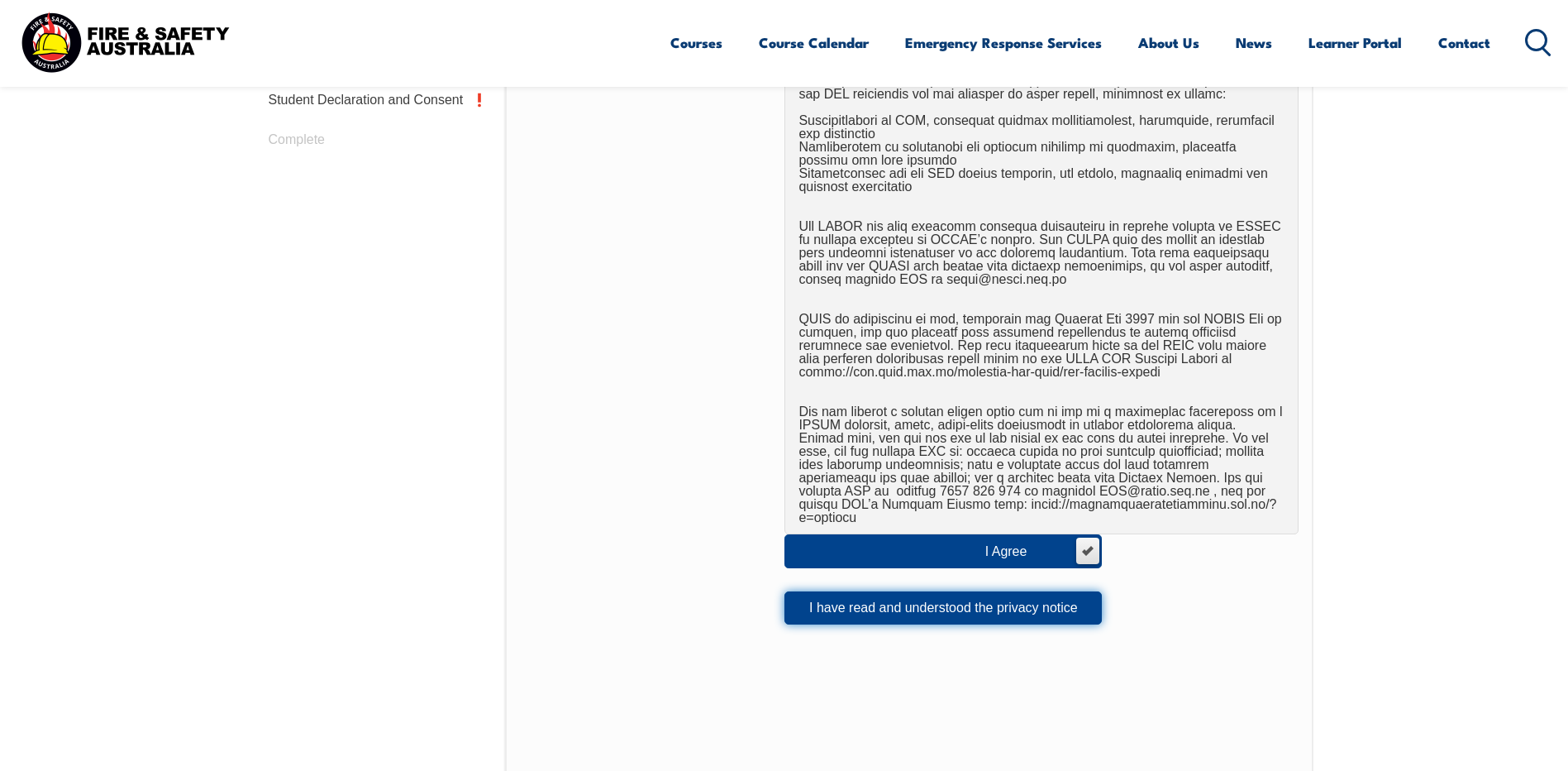
click at [919, 596] on button "I have read and understood the privacy notice" at bounding box center [943, 607] width 317 height 33
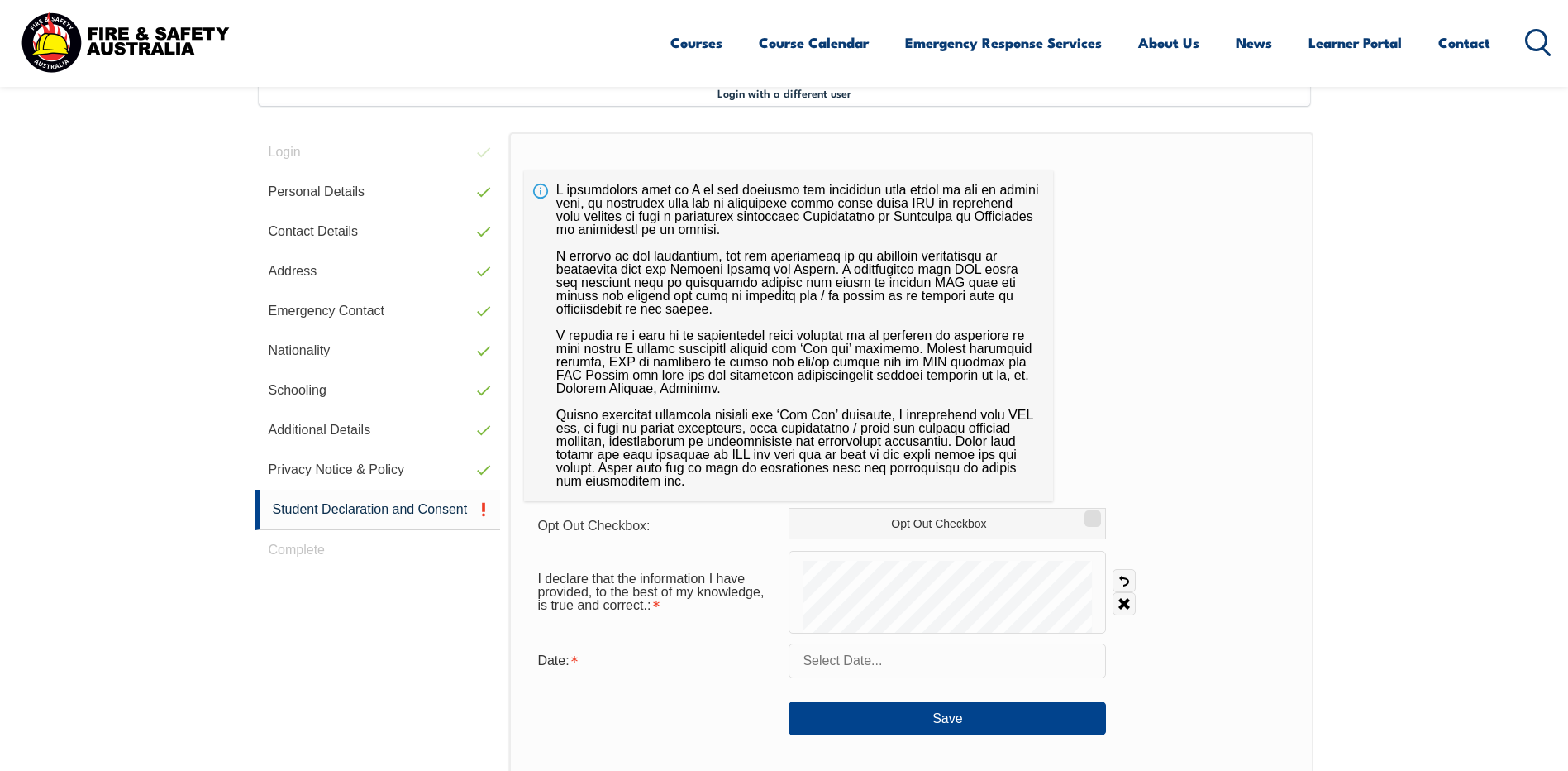
scroll to position [451, 0]
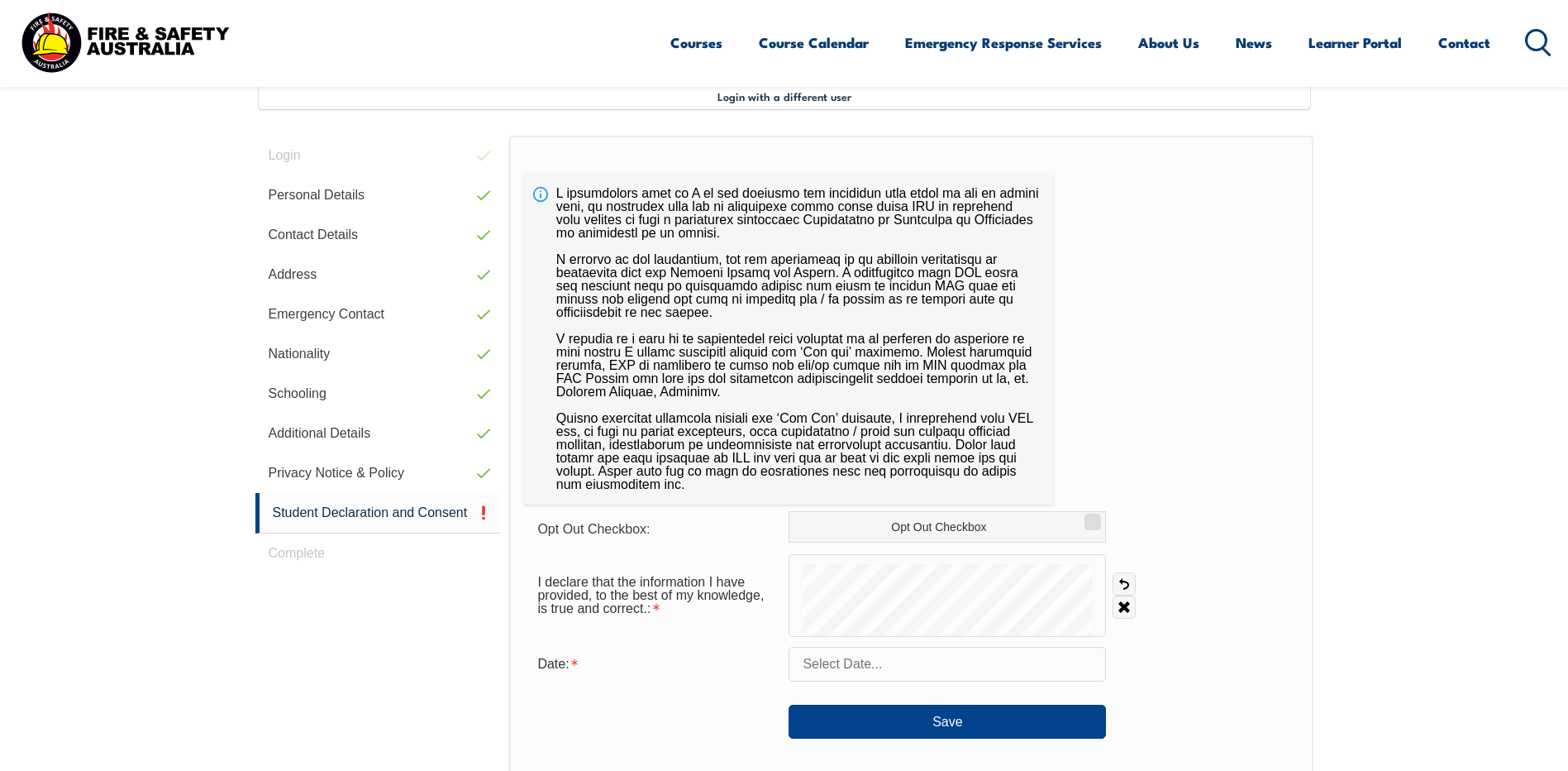
click at [965, 666] on input "text" at bounding box center [947, 664] width 317 height 34
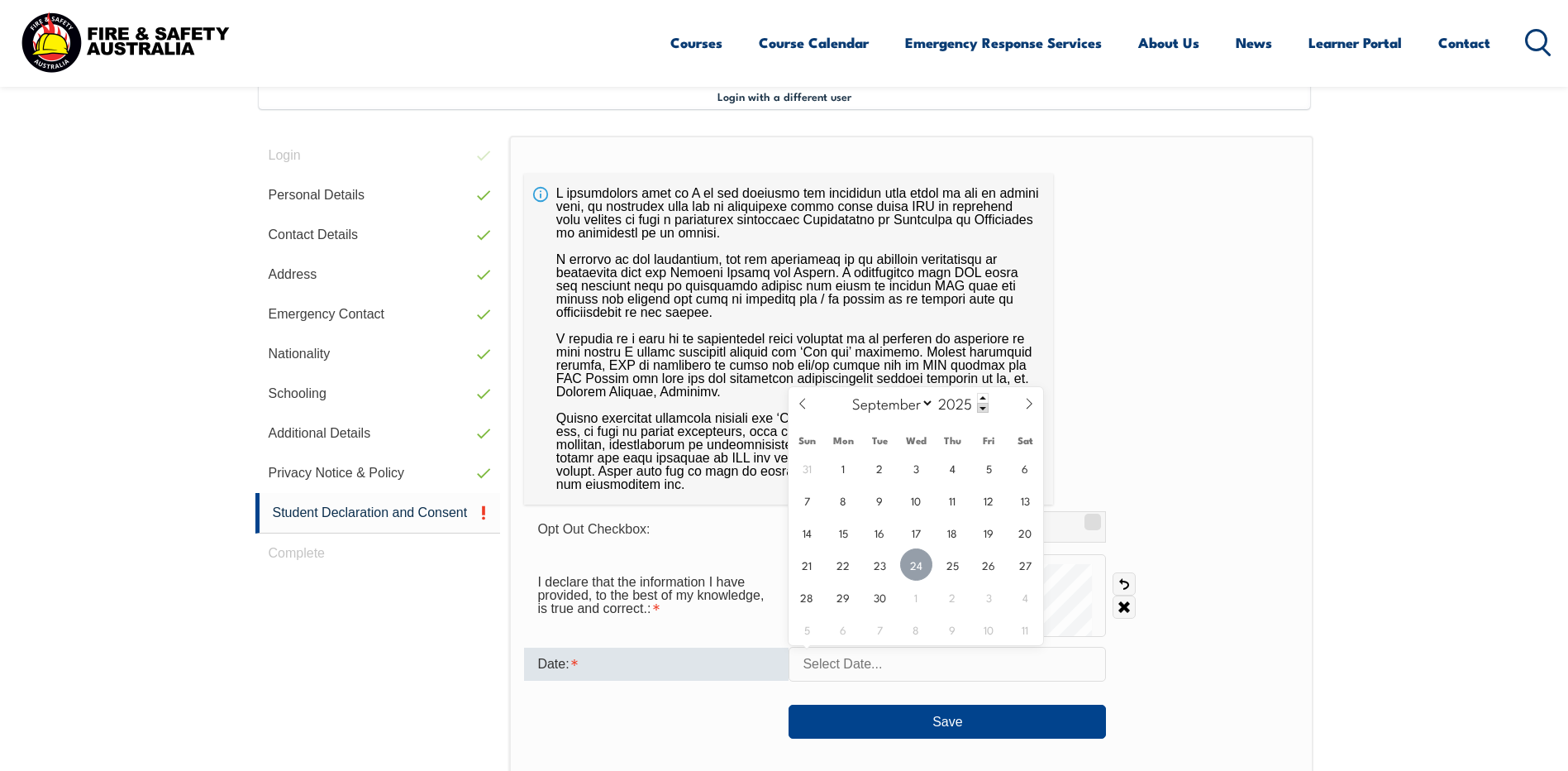
click at [916, 563] on span "24" at bounding box center [916, 564] width 33 height 33
type input "September 24, 2025"
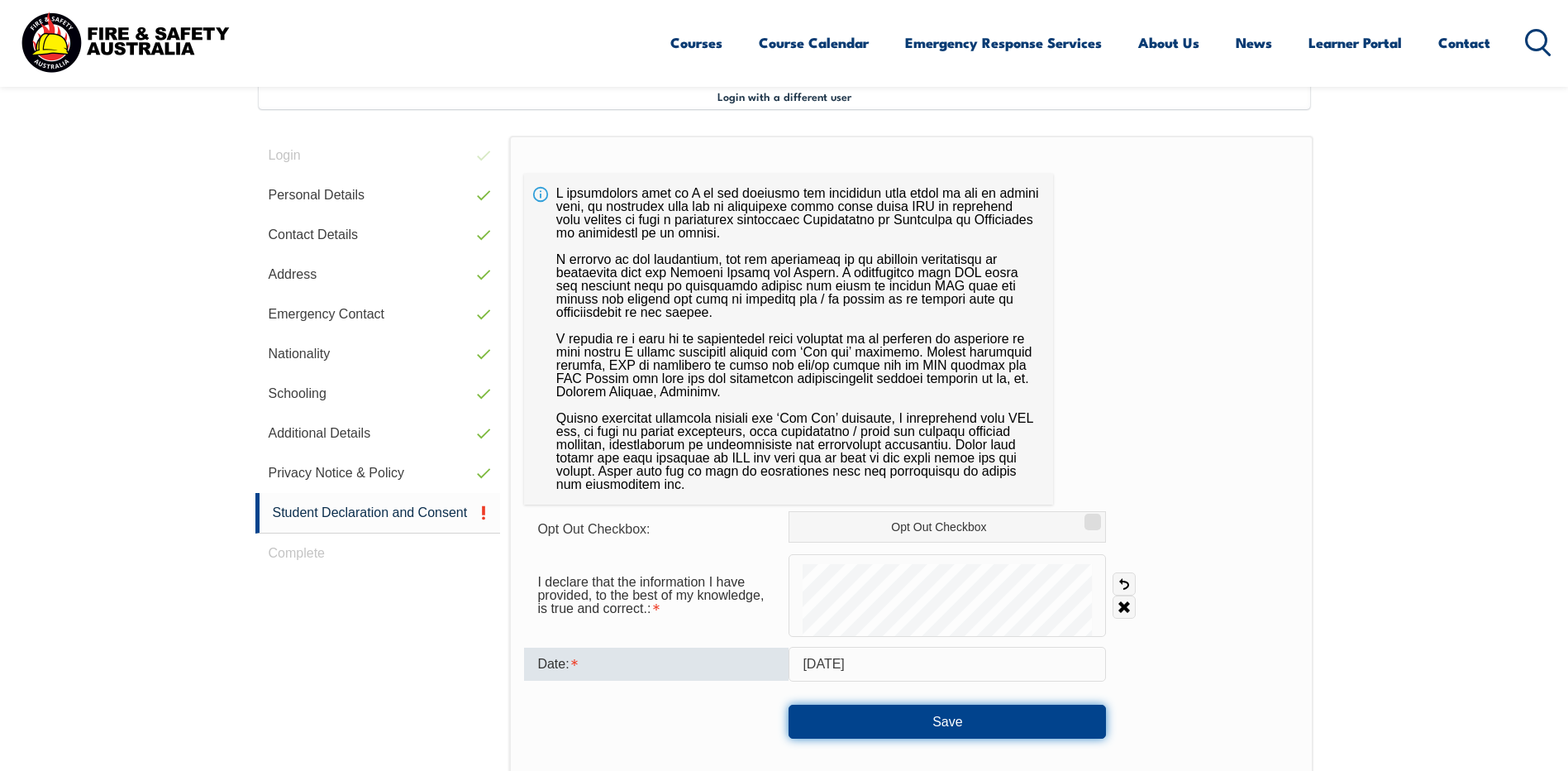
click at [943, 717] on button "Save" at bounding box center [947, 720] width 317 height 33
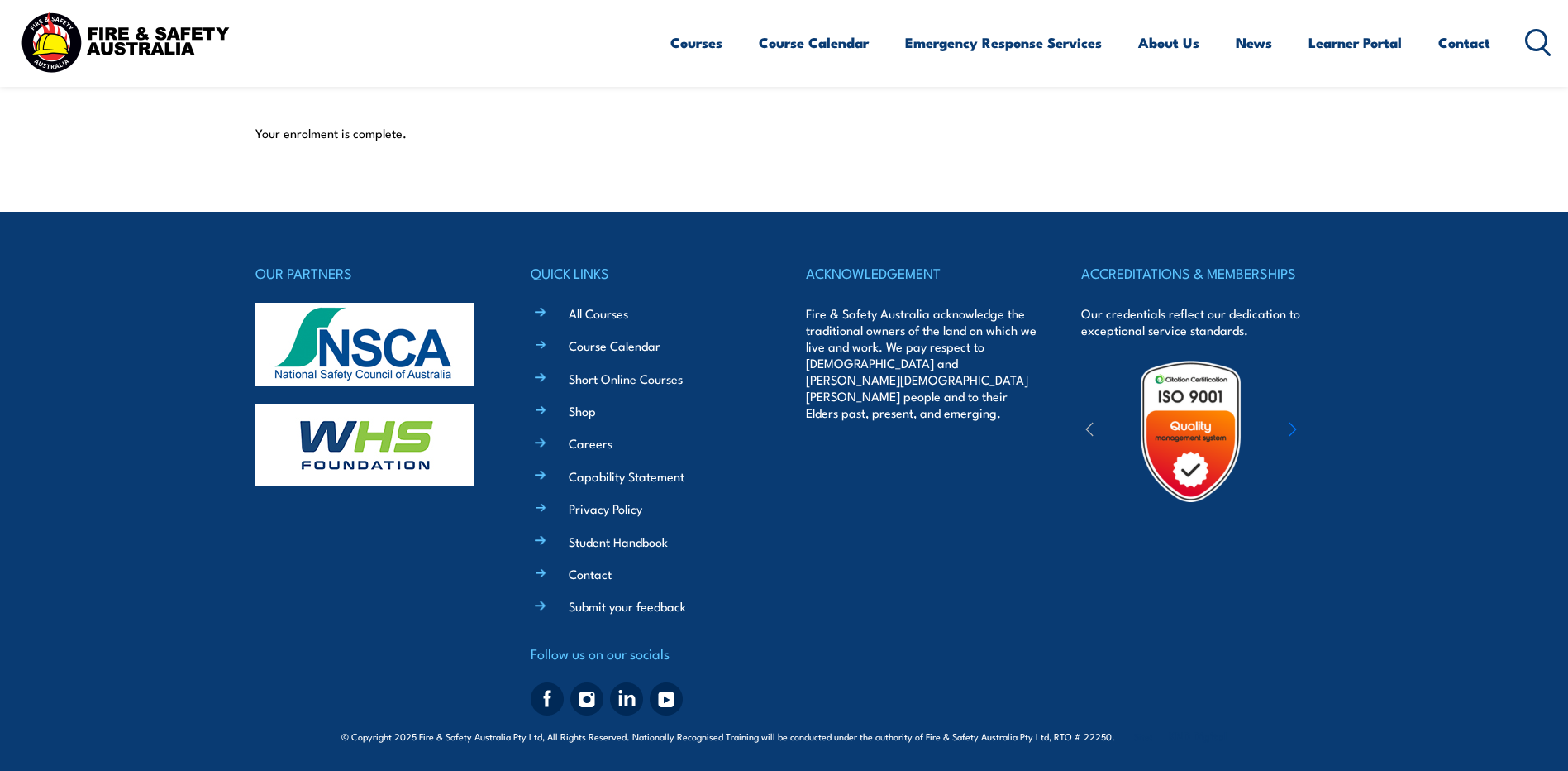
scroll to position [420, 0]
